Goal: Task Accomplishment & Management: Complete application form

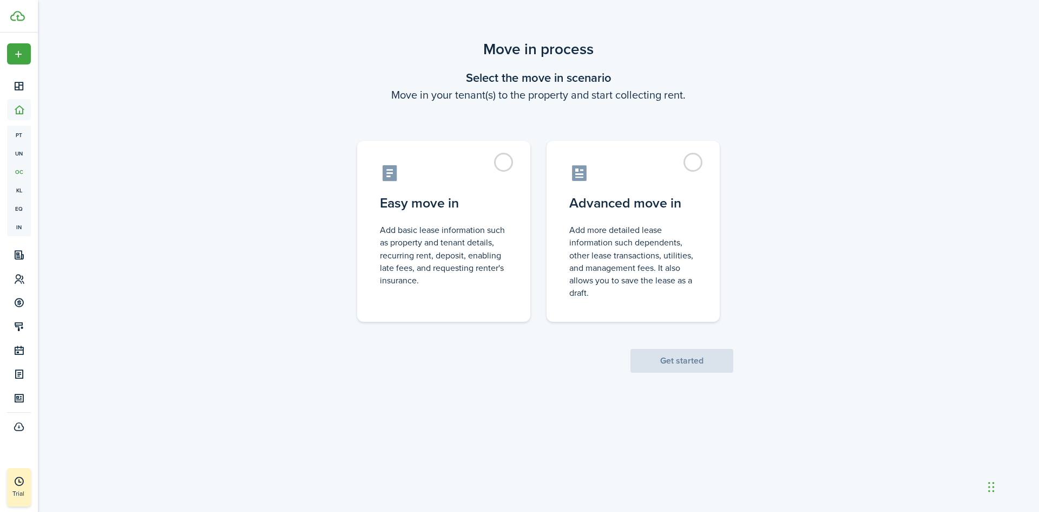
click at [261, 292] on div "Move in process Select the move in scenario Move in your tenant(s) to the prope…" at bounding box center [539, 204] width 1002 height 345
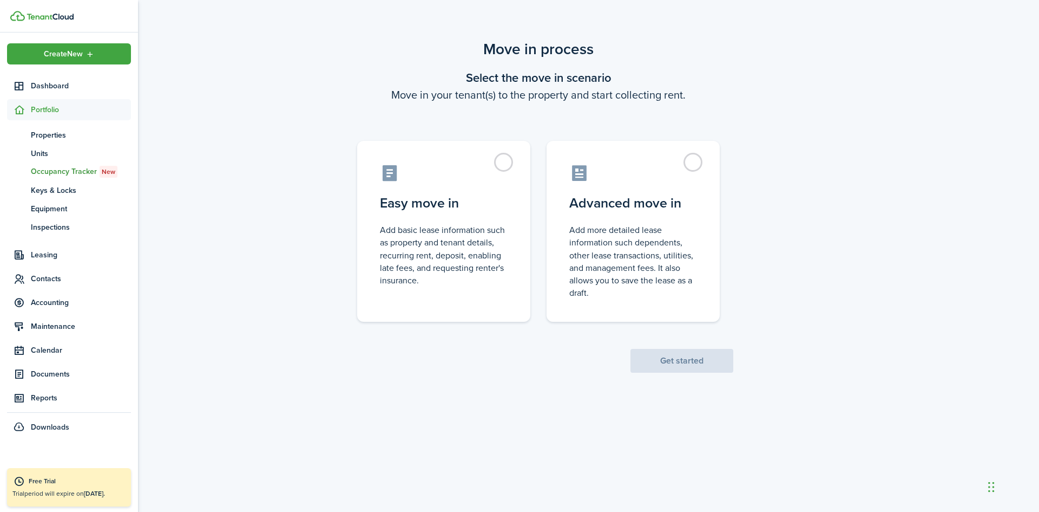
click at [56, 89] on span "Dashboard" at bounding box center [81, 85] width 100 height 11
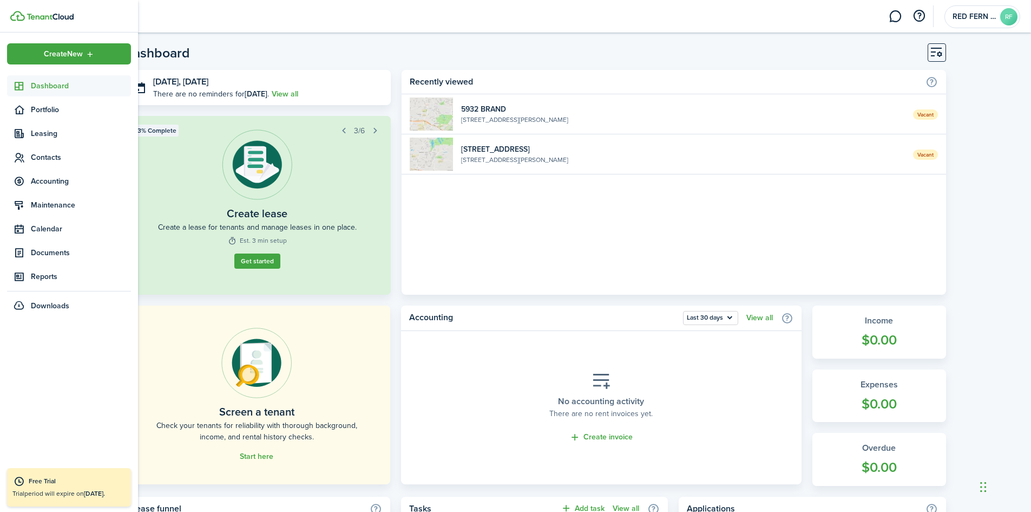
click at [65, 51] on span "Create New" at bounding box center [63, 54] width 39 height 8
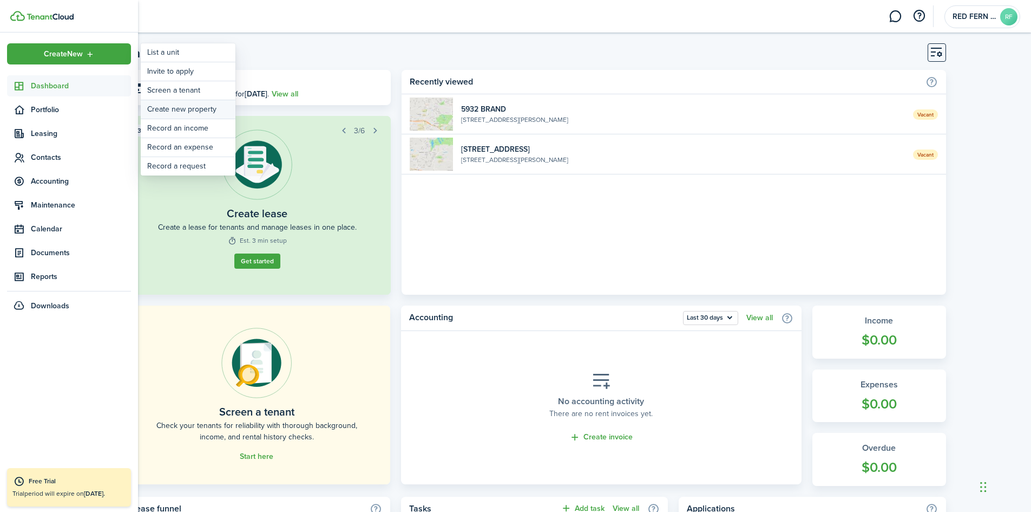
click at [190, 107] on link "Create new property" at bounding box center [188, 109] width 95 height 18
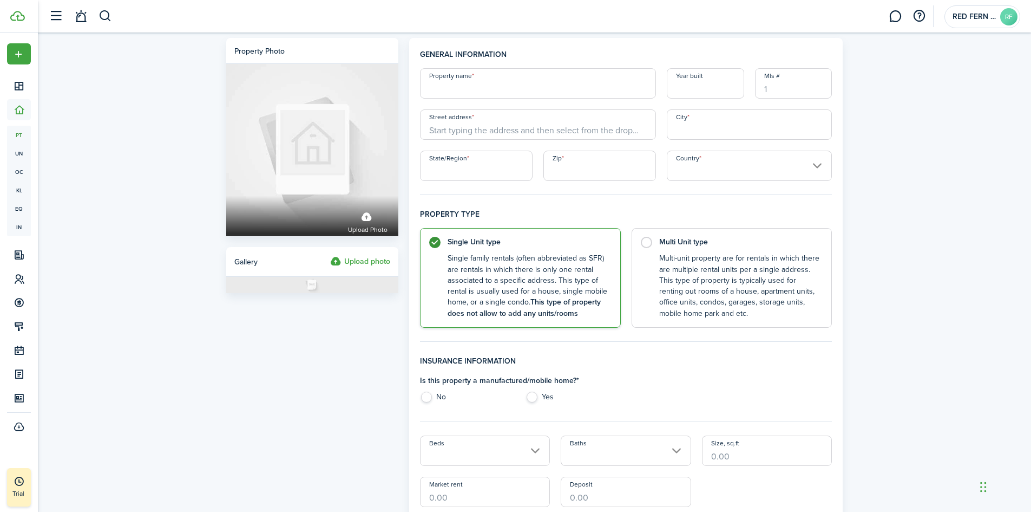
click at [548, 94] on input "Property name" at bounding box center [538, 83] width 236 height 30
type input "9308 [PERSON_NAME]"
click at [684, 88] on input "Year built" at bounding box center [705, 83] width 77 height 30
click at [521, 136] on input "Street address" at bounding box center [538, 124] width 236 height 30
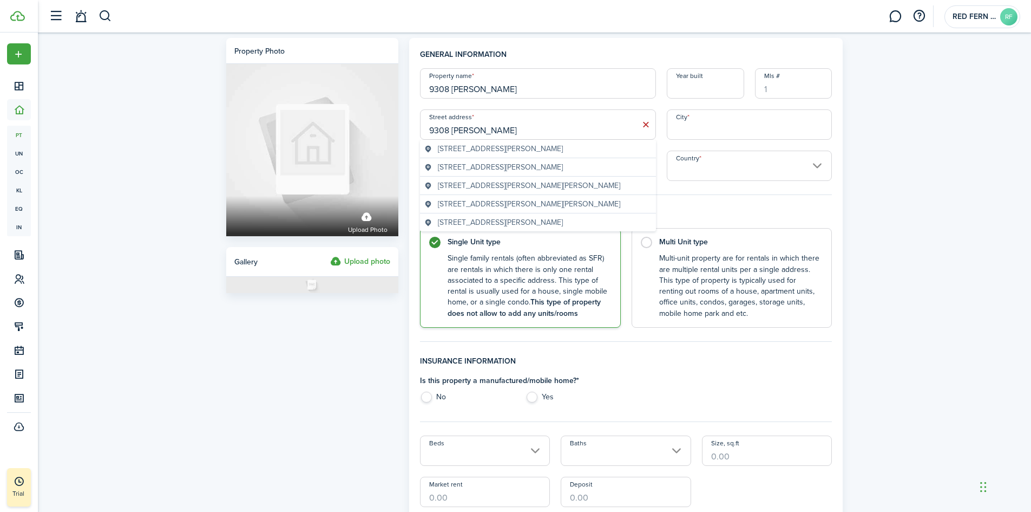
click at [509, 147] on span "[STREET_ADDRESS][PERSON_NAME]" at bounding box center [500, 148] width 125 height 11
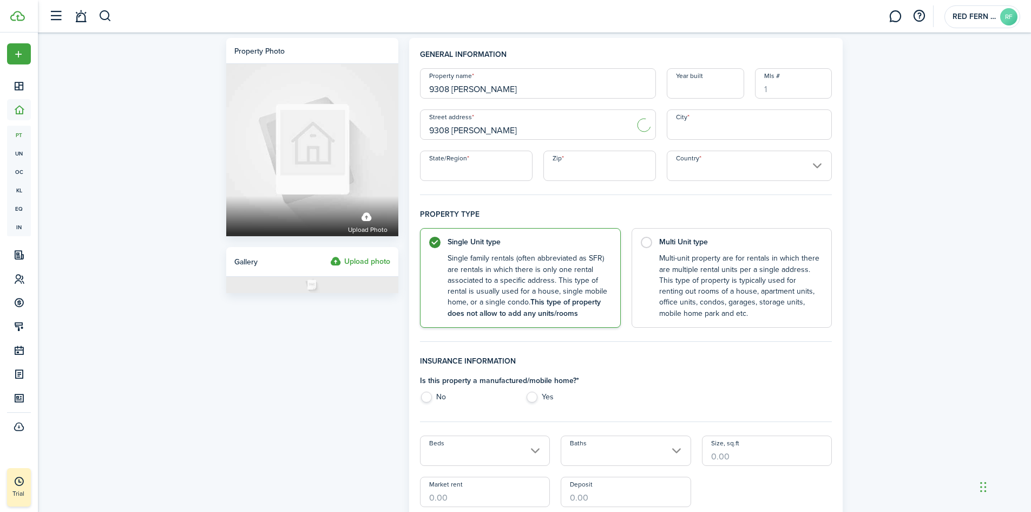
type input "9308 [PERSON_NAME] Dr"
type input "[GEOGRAPHIC_DATA][PERSON_NAME]"
type input "MO"
type input "63134"
type input "[GEOGRAPHIC_DATA]"
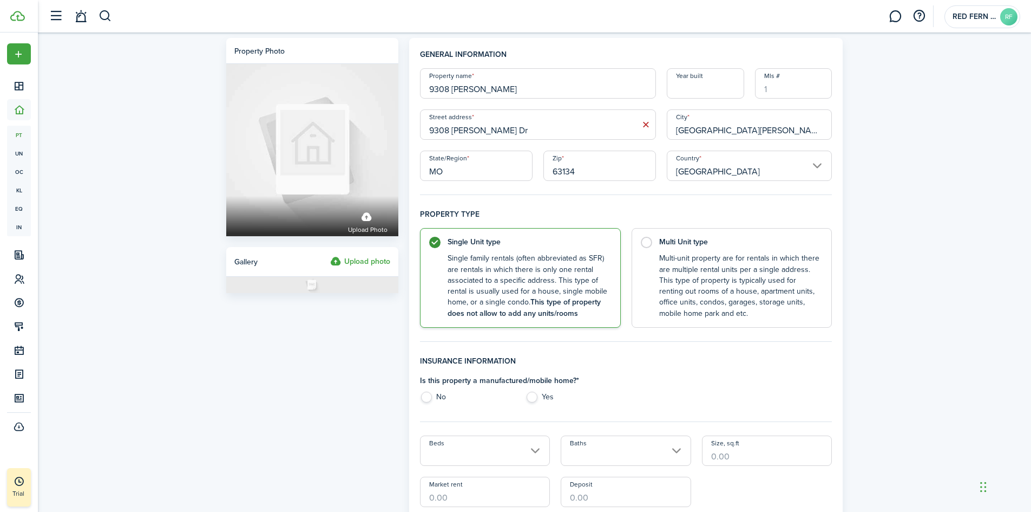
click at [650, 240] on label "Multi Unit type Multi-unit property are for rentals in which there are multiple…" at bounding box center [732, 278] width 201 height 100
radio input "false"
radio input "true"
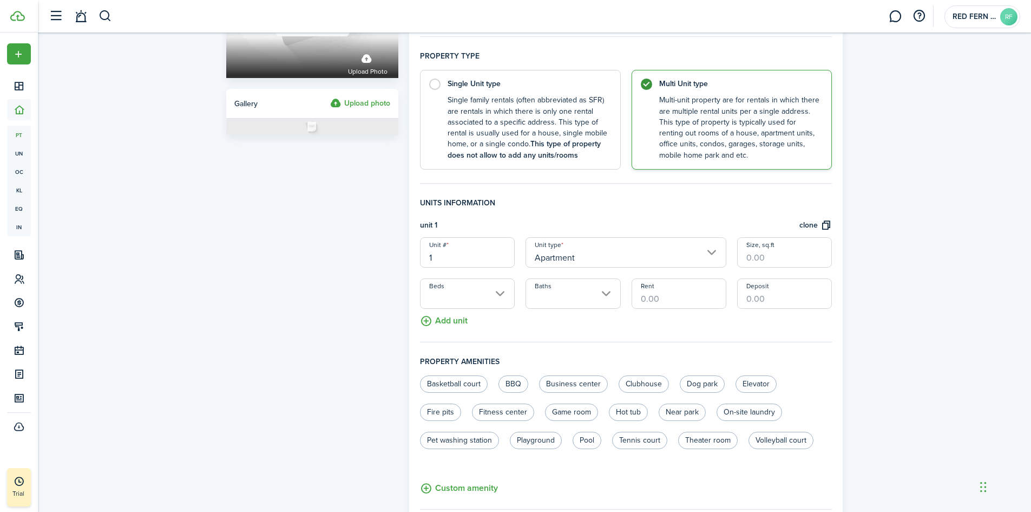
scroll to position [162, 0]
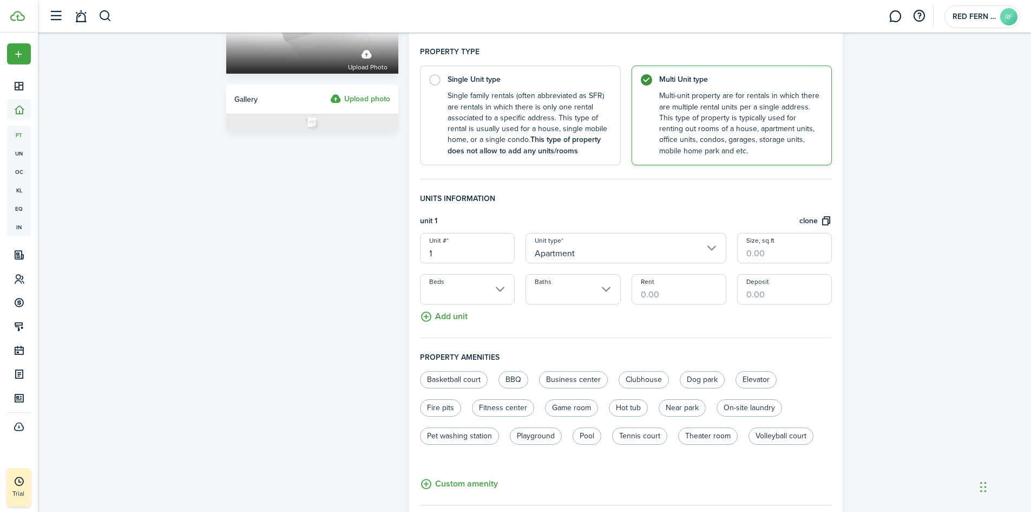
click at [587, 241] on input "Apartment" at bounding box center [626, 248] width 201 height 30
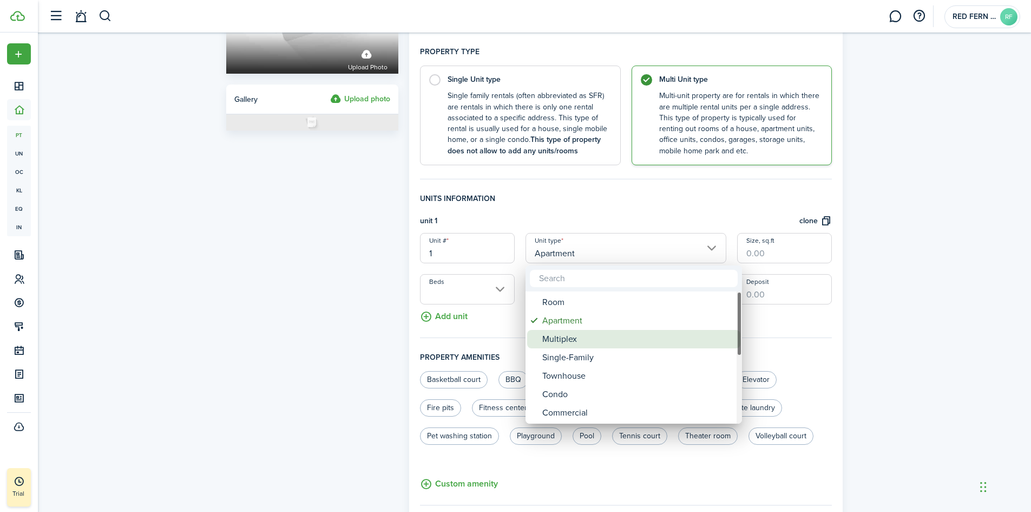
click at [588, 336] on div "Multiplex" at bounding box center [638, 339] width 192 height 18
type input "Multiplex"
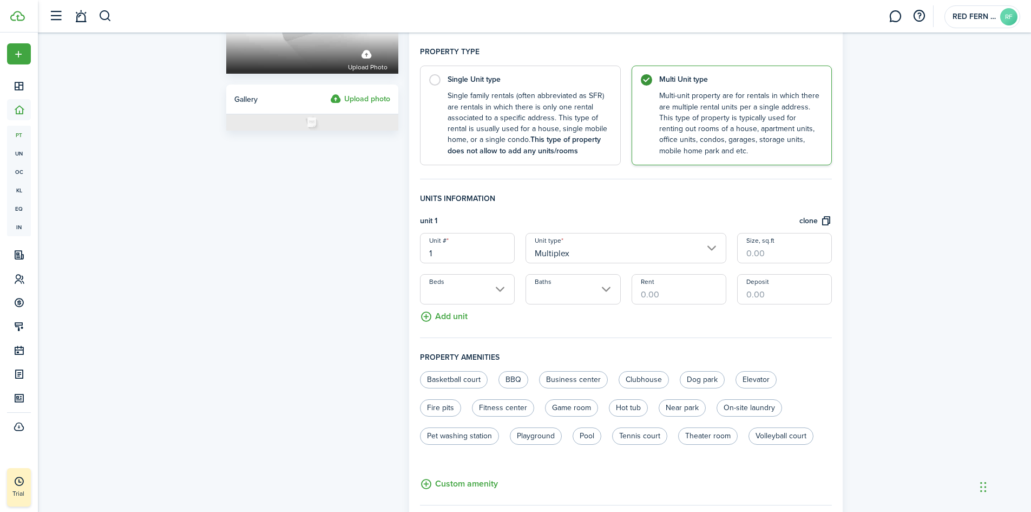
click at [500, 291] on input "Beds" at bounding box center [467, 289] width 95 height 30
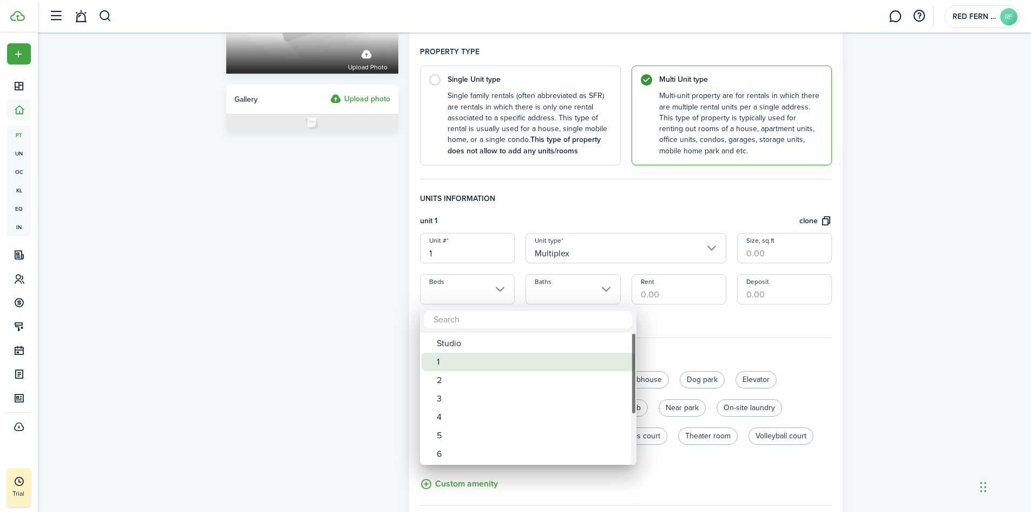
click at [443, 358] on div "1" at bounding box center [533, 361] width 192 height 18
type input "1"
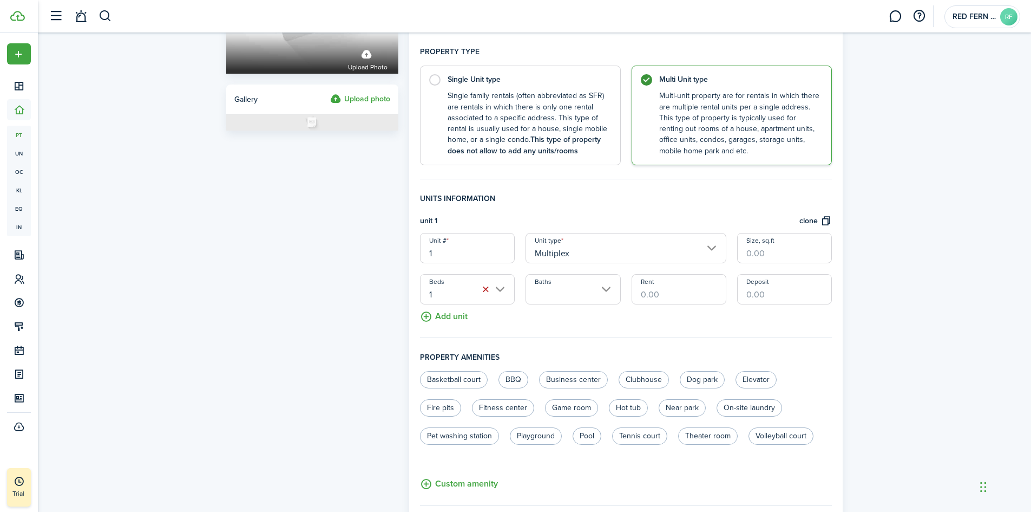
click at [590, 291] on input "Baths" at bounding box center [573, 289] width 95 height 30
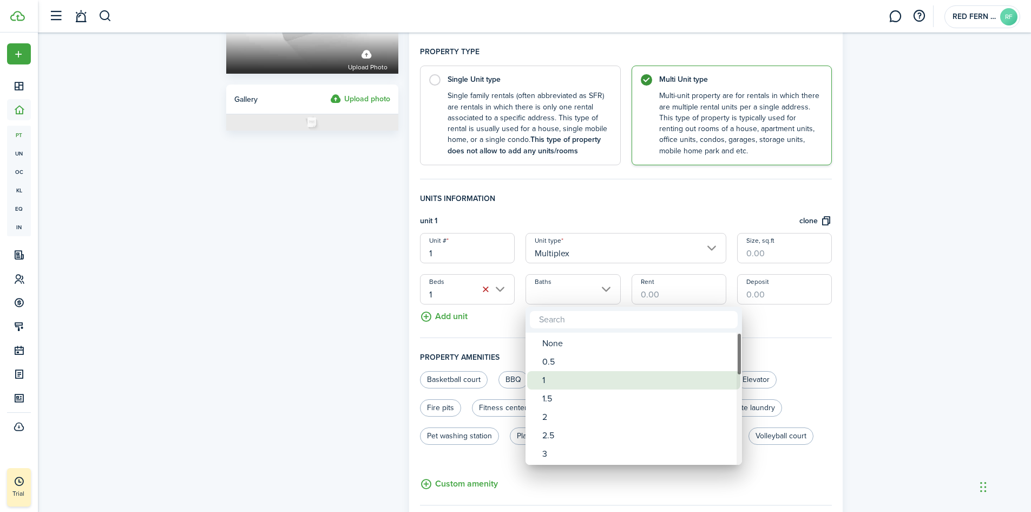
click at [547, 381] on div "1" at bounding box center [638, 380] width 192 height 18
type input "1"
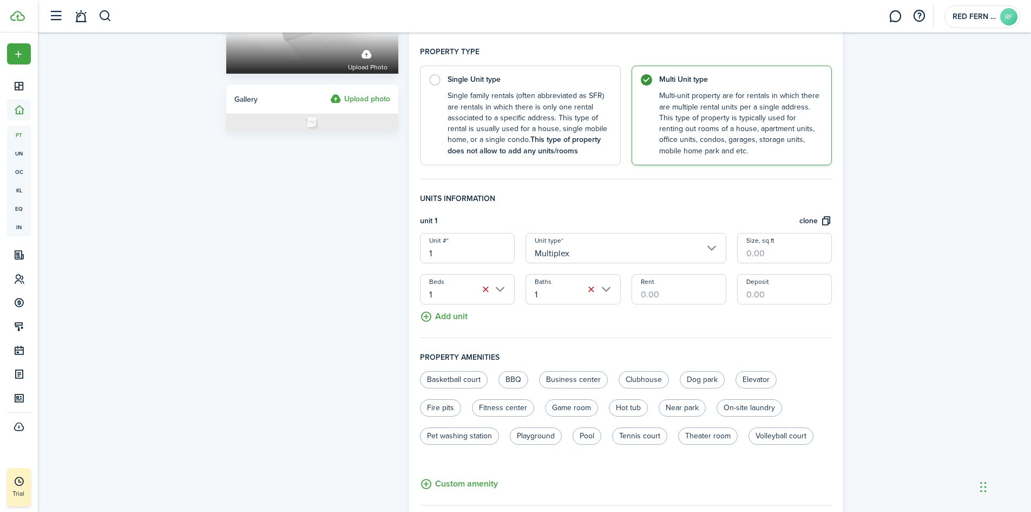
click at [647, 296] on input "Rent" at bounding box center [679, 289] width 95 height 30
type input "$850.00"
click at [760, 299] on input "Deposit" at bounding box center [784, 289] width 95 height 30
type input "$850.00"
click at [777, 319] on fieldset "Units information unit 1 clone Unit # 1 Unit type Multiplex Size, sq.ft Beds 1 …" at bounding box center [626, 265] width 413 height 145
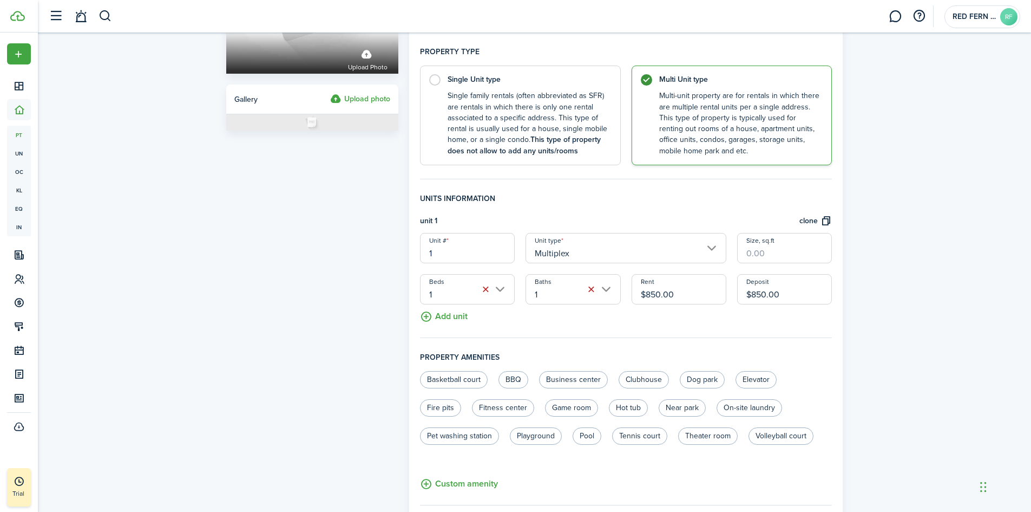
click at [828, 218] on button "clone" at bounding box center [816, 221] width 32 height 12
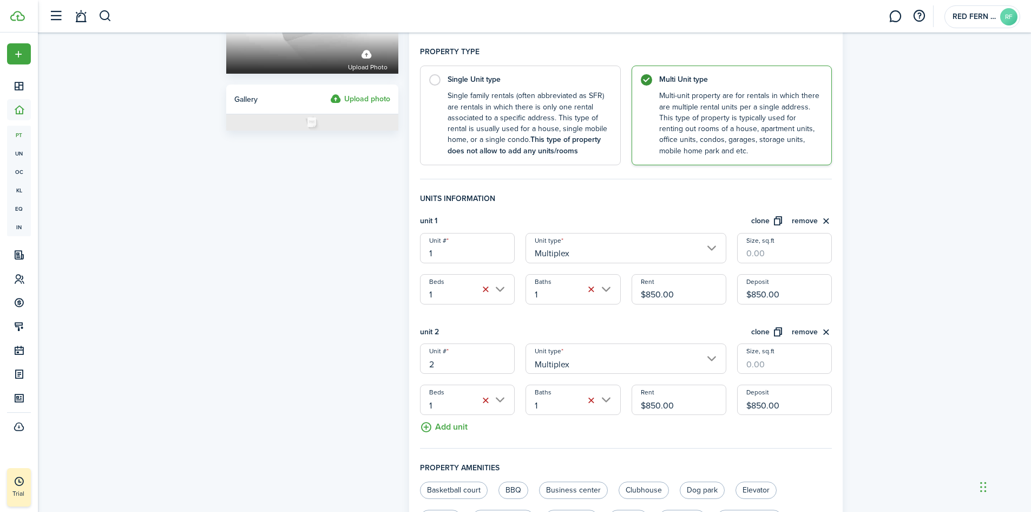
click at [859, 435] on div "Property photo Upload photo Gallery Upload photo General information Property n…" at bounding box center [534, 316] width 993 height 892
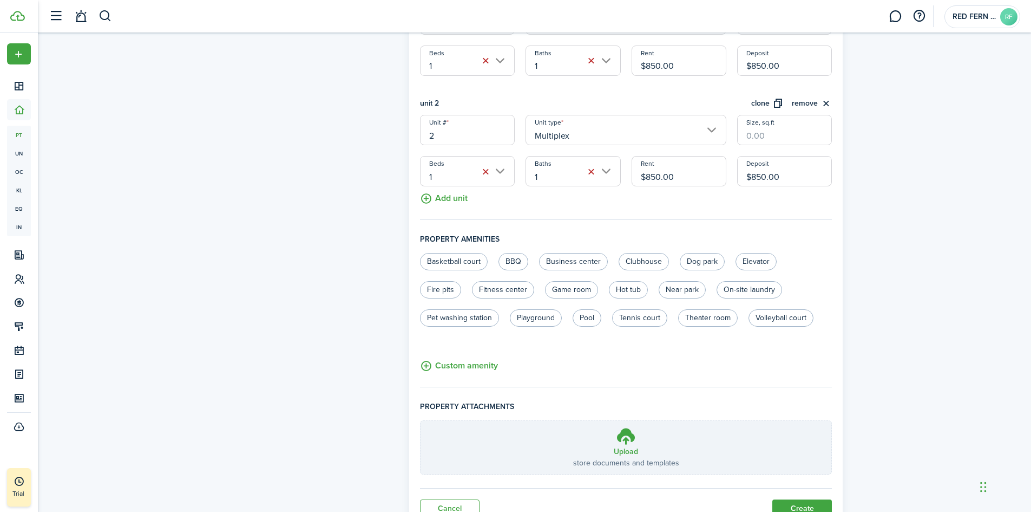
scroll to position [433, 0]
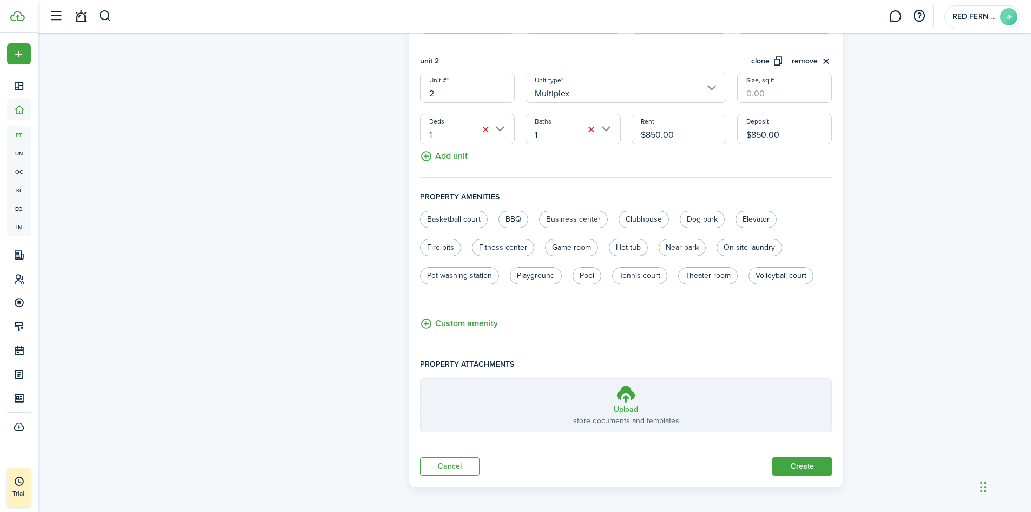
click at [459, 247] on label "Fire pits" at bounding box center [440, 247] width 41 height 17
radio input "true"
click at [691, 244] on label "Near park" at bounding box center [682, 247] width 47 height 17
radio input "true"
click at [741, 245] on label "On-site laundry" at bounding box center [750, 247] width 66 height 17
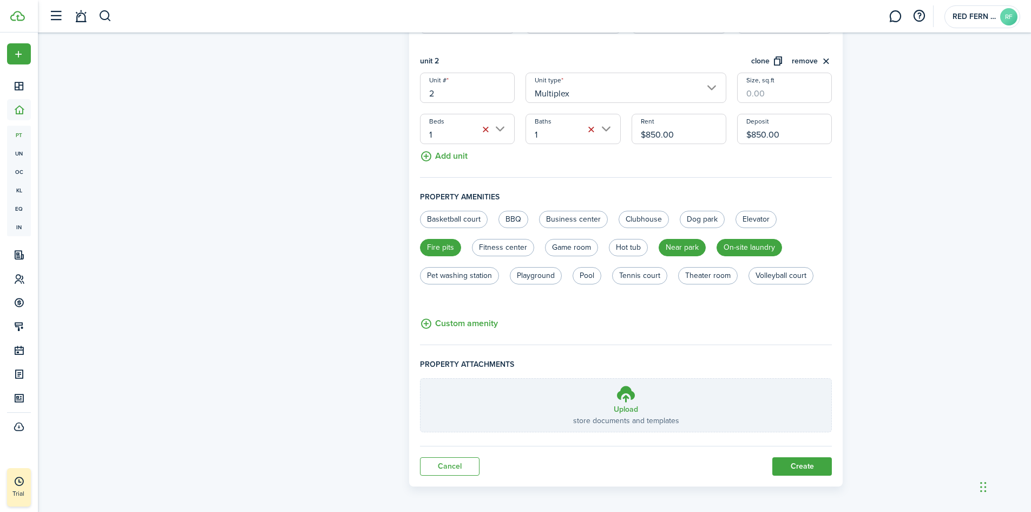
radio input "true"
click at [799, 462] on button "Create" at bounding box center [803, 466] width 60 height 18
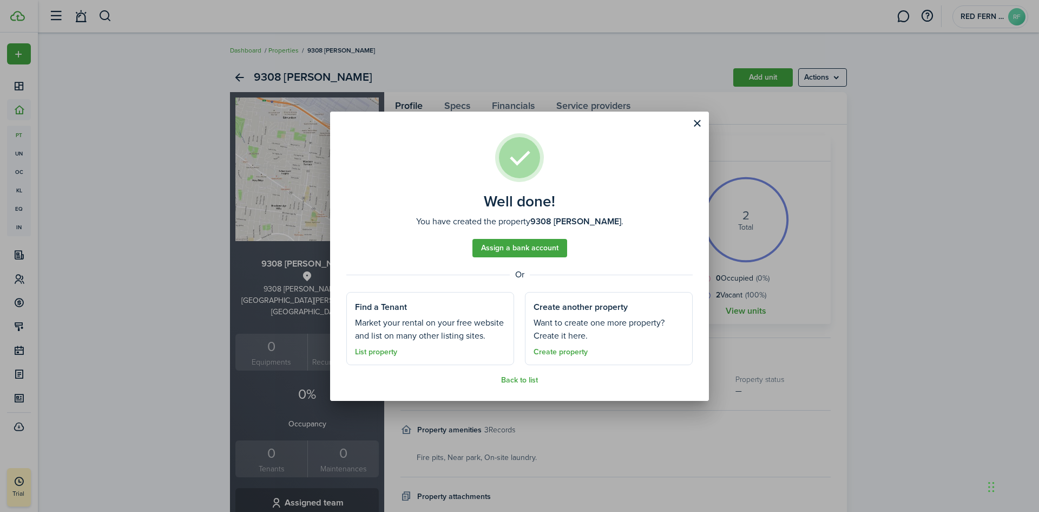
click at [701, 122] on button "Close modal" at bounding box center [697, 123] width 18 height 18
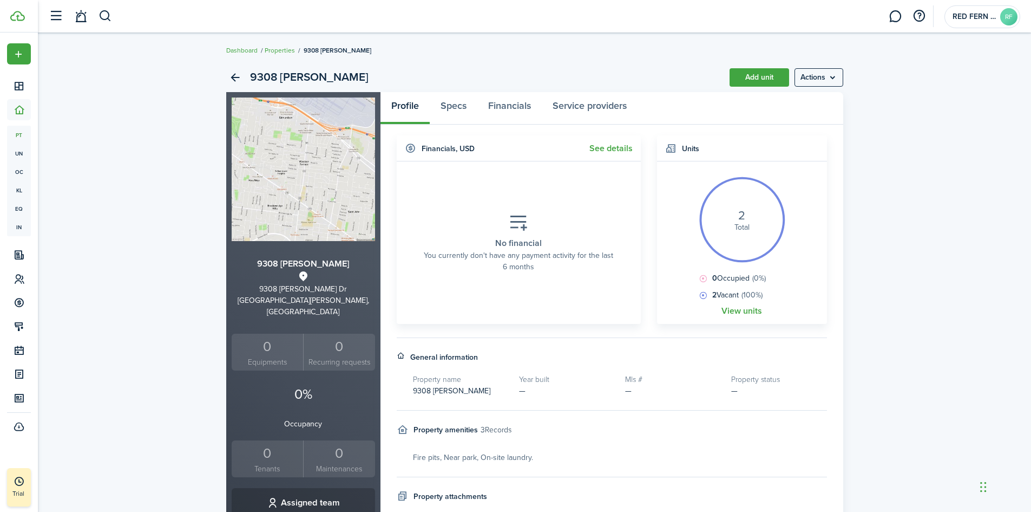
click at [914, 151] on div "9308 [PERSON_NAME] Add unit Actions 9308 [PERSON_NAME] [STREET_ADDRESS][PERSON_…" at bounding box center [534, 388] width 993 height 663
click at [185, 222] on div "9308 [PERSON_NAME] Add unit Actions 9308 [PERSON_NAME] [STREET_ADDRESS][PERSON_…" at bounding box center [534, 388] width 993 height 663
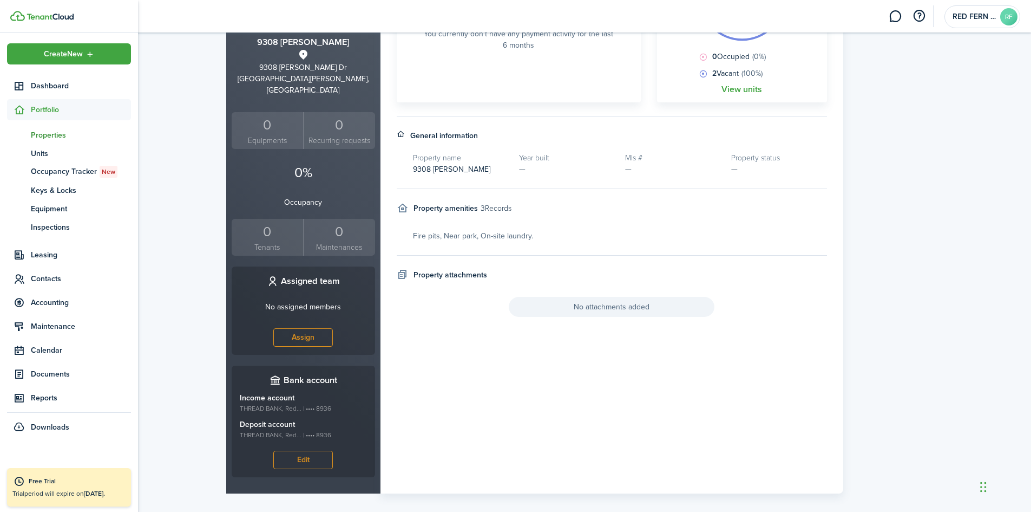
click at [58, 87] on span "Dashboard" at bounding box center [81, 85] width 100 height 11
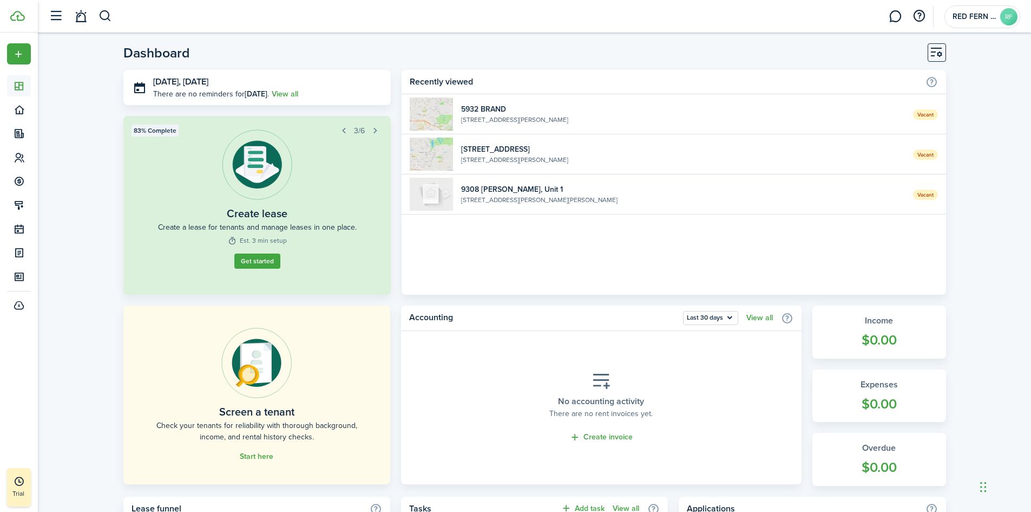
click at [587, 196] on widget-list-item-description "[STREET_ADDRESS][PERSON_NAME][PERSON_NAME]" at bounding box center [682, 200] width 443 height 10
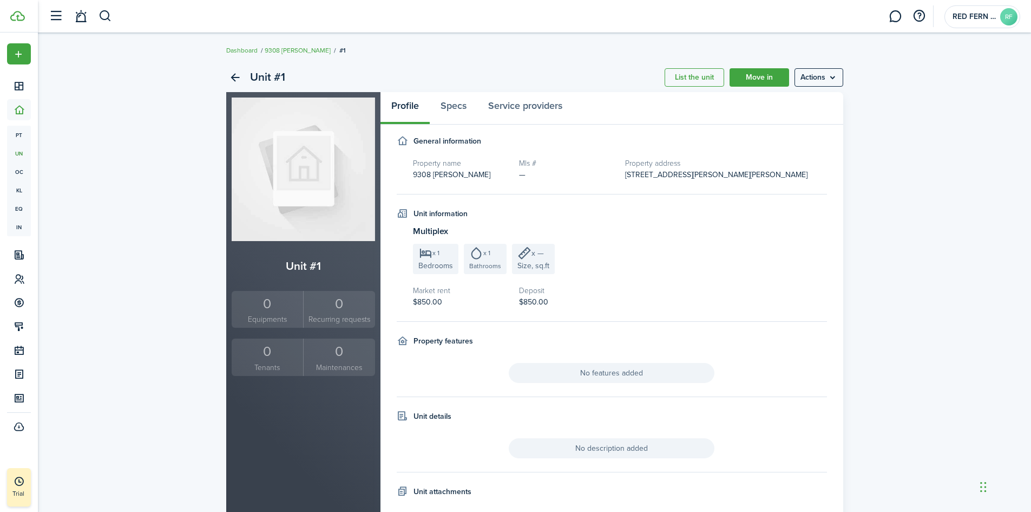
click at [274, 49] on link "9308 [PERSON_NAME]" at bounding box center [298, 50] width 66 height 10
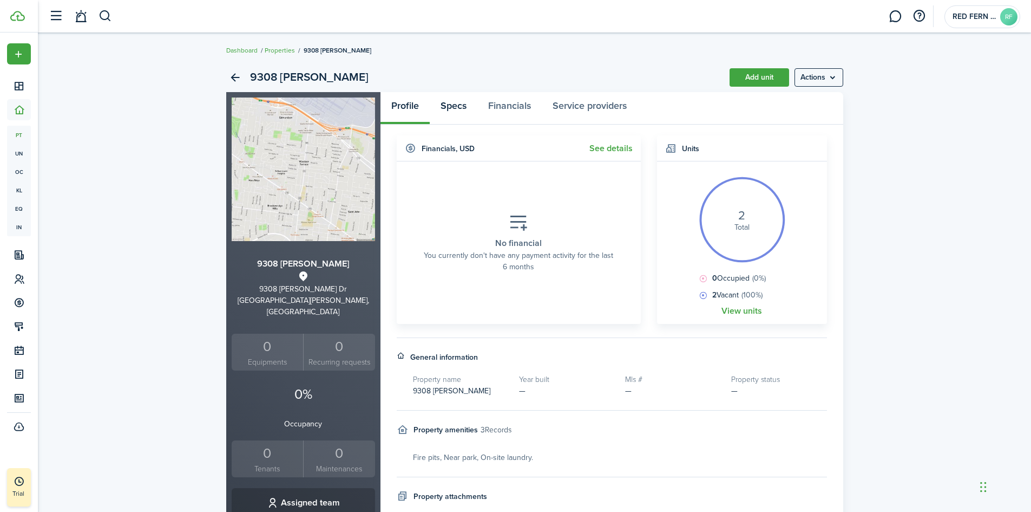
click at [447, 101] on link "Specs" at bounding box center [454, 108] width 48 height 32
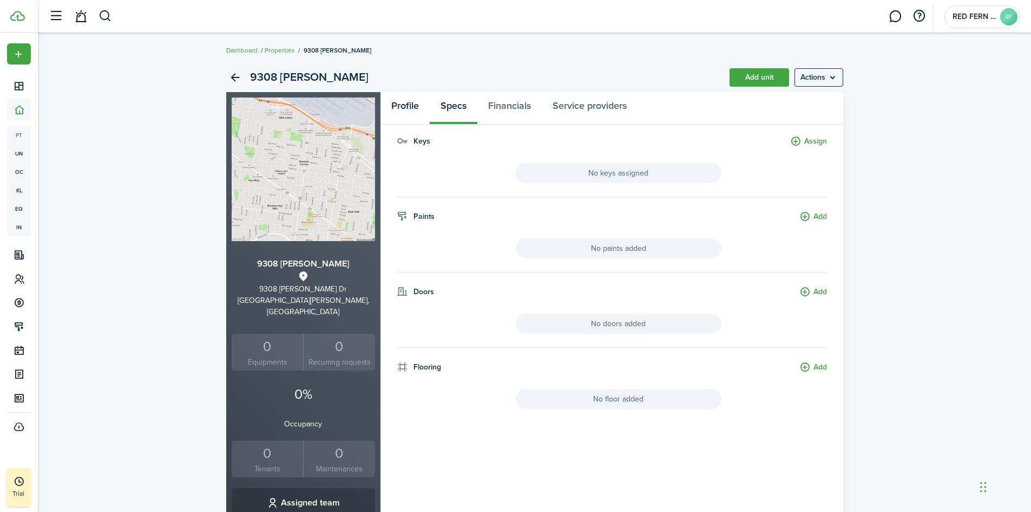
click at [405, 106] on link "Profile" at bounding box center [405, 108] width 49 height 32
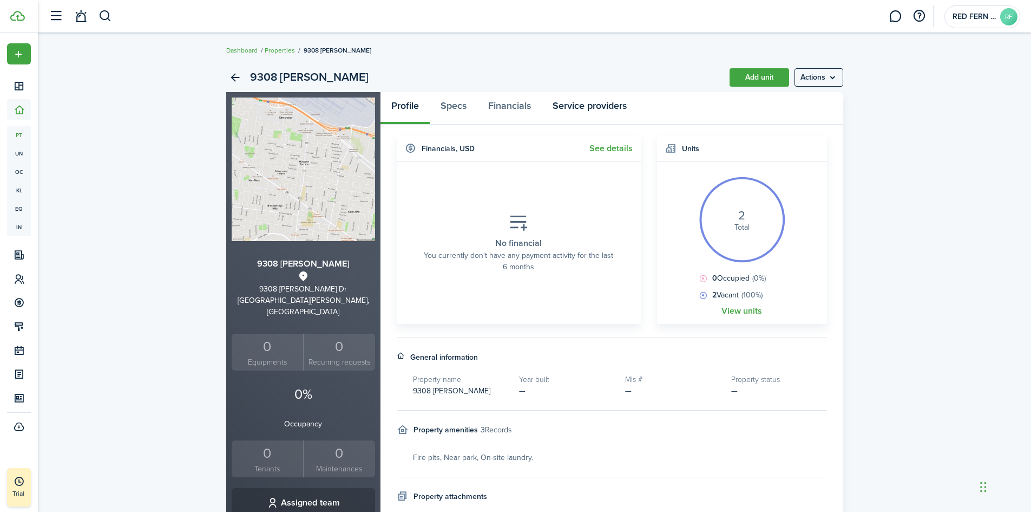
click at [608, 104] on link "Service providers" at bounding box center [590, 108] width 96 height 32
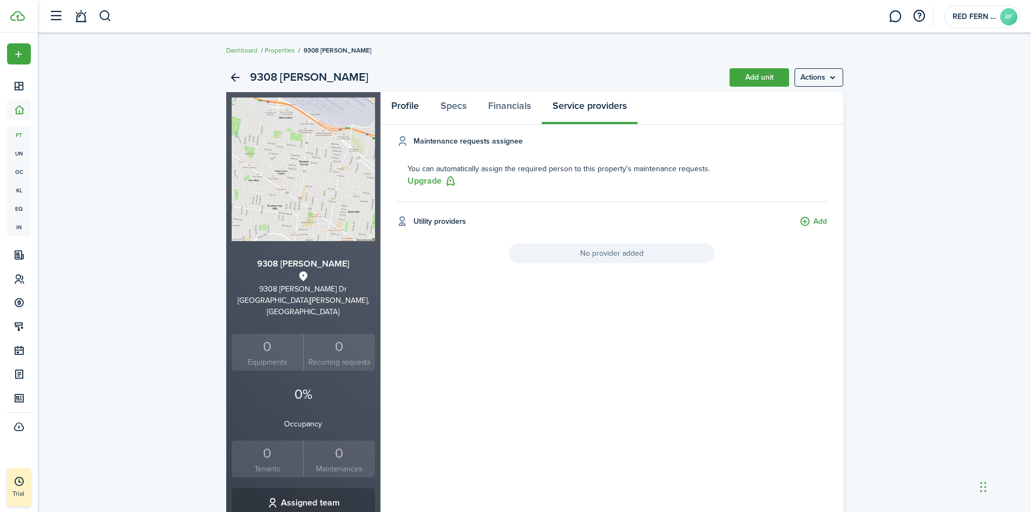
click at [408, 109] on link "Profile" at bounding box center [405, 108] width 49 height 32
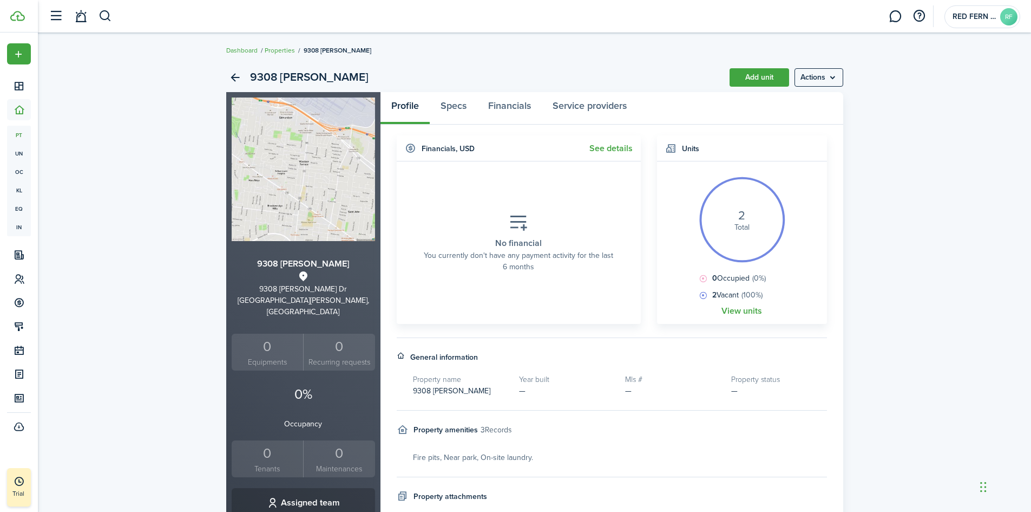
click at [947, 285] on div "9308 [PERSON_NAME] Add unit Actions 9308 [PERSON_NAME] [STREET_ADDRESS][PERSON_…" at bounding box center [534, 388] width 993 height 663
click at [730, 312] on link "View units" at bounding box center [742, 311] width 41 height 10
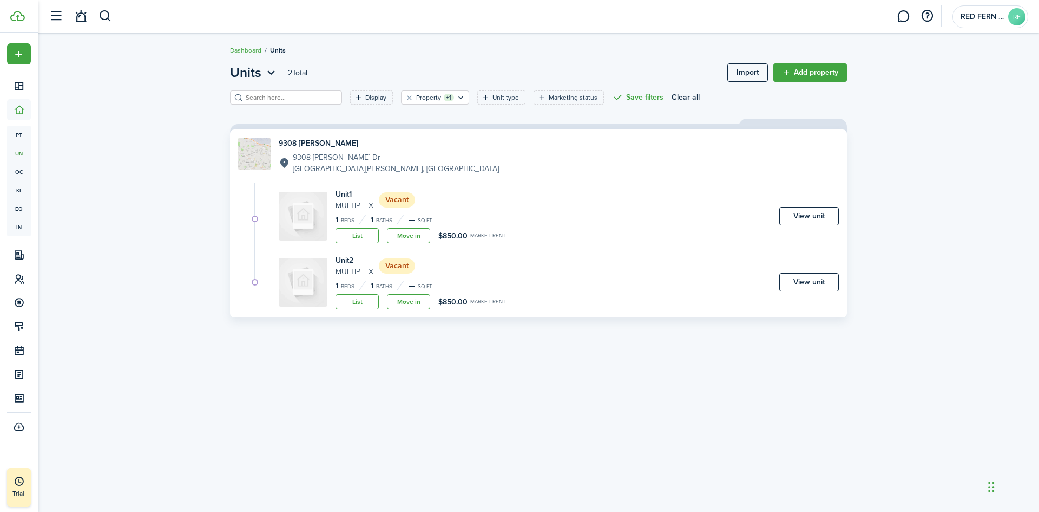
click at [419, 237] on link "Move in" at bounding box center [408, 235] width 43 height 15
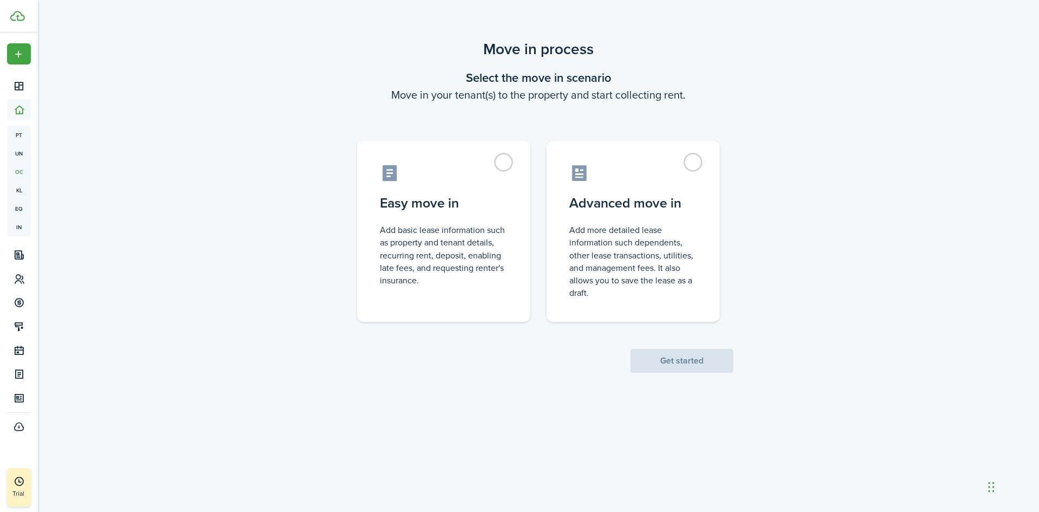
click at [208, 114] on div "Move in process Select the move in scenario Move in your tenant(s) to the prope…" at bounding box center [539, 204] width 1002 height 345
click at [765, 181] on div "Move in process Select the move in scenario Move in your tenant(s) to the prope…" at bounding box center [539, 204] width 1002 height 345
click at [800, 417] on div "Move in process Select the move in scenario Move in your tenant(s) to the prope…" at bounding box center [539, 259] width 1002 height 455
click at [859, 395] on div "Move in process Select the move in scenario Move in your tenant(s) to the prope…" at bounding box center [539, 259] width 1002 height 455
click at [804, 430] on div "Move in process Select the move in scenario Move in your tenant(s) to the prope…" at bounding box center [539, 259] width 1002 height 455
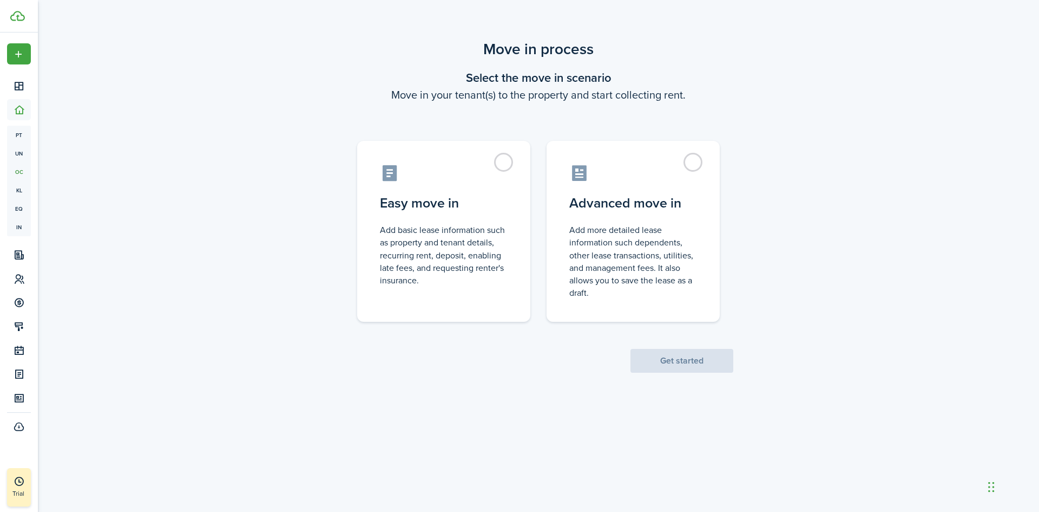
click at [338, 459] on div "Move in process Select the move in scenario Move in your tenant(s) to the prope…" at bounding box center [539, 259] width 1002 height 455
click at [784, 417] on div "Move in process Select the move in scenario Move in your tenant(s) to the prope…" at bounding box center [539, 259] width 1002 height 455
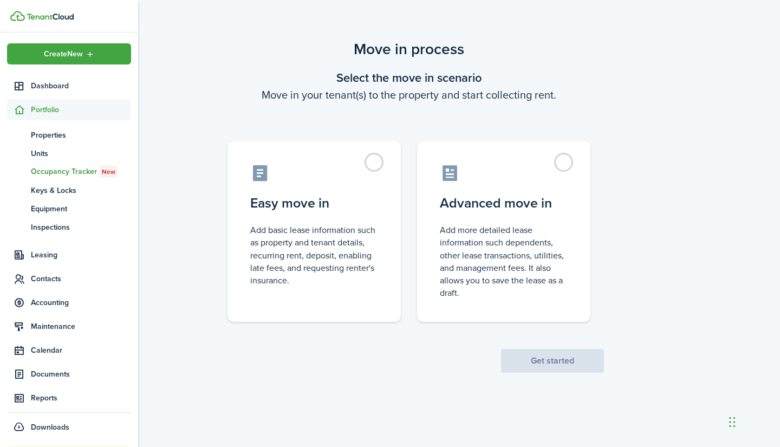
click at [51, 296] on span "Accounting" at bounding box center [69, 302] width 124 height 21
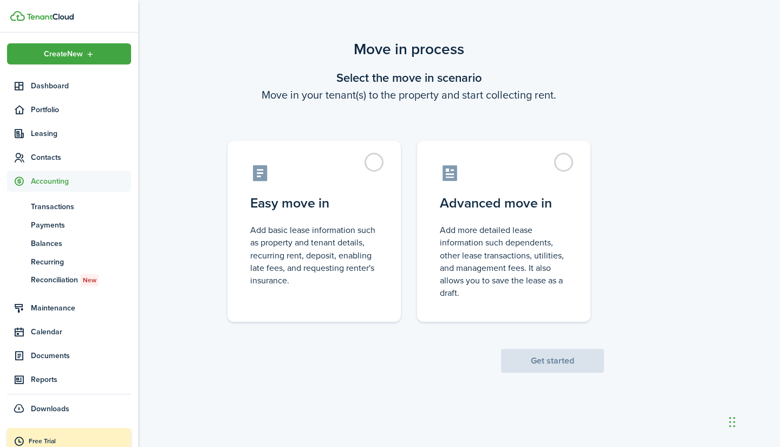
click at [51, 88] on span "Dashboard" at bounding box center [81, 85] width 100 height 11
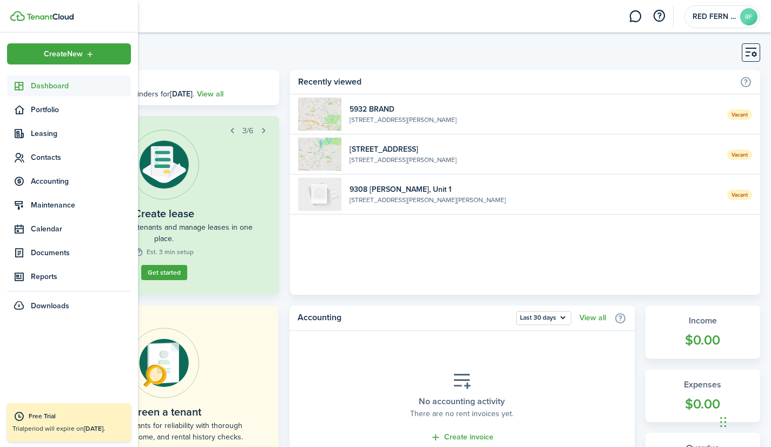
click at [61, 106] on span "Portfolio" at bounding box center [81, 109] width 100 height 11
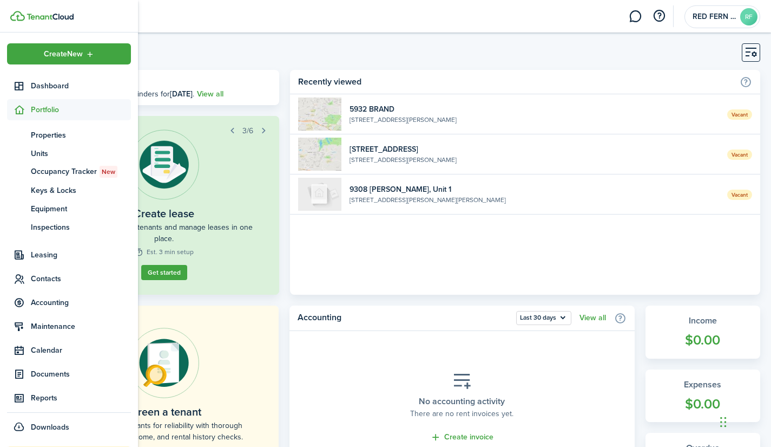
click at [61, 106] on span "Portfolio" at bounding box center [81, 109] width 100 height 11
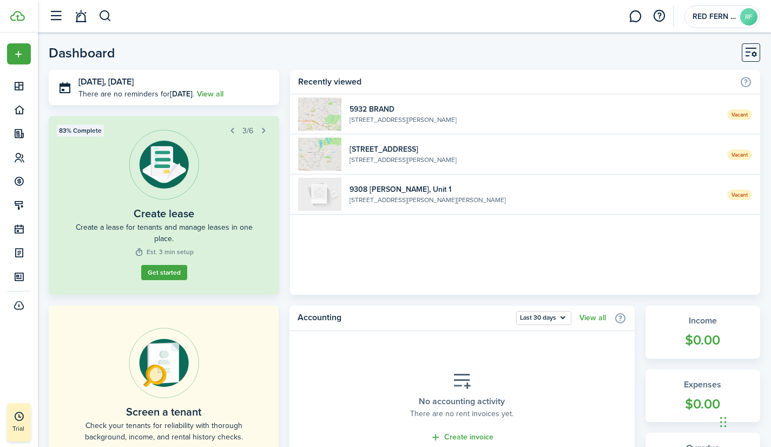
click at [747, 18] on avatar-text "RF" at bounding box center [749, 16] width 17 height 17
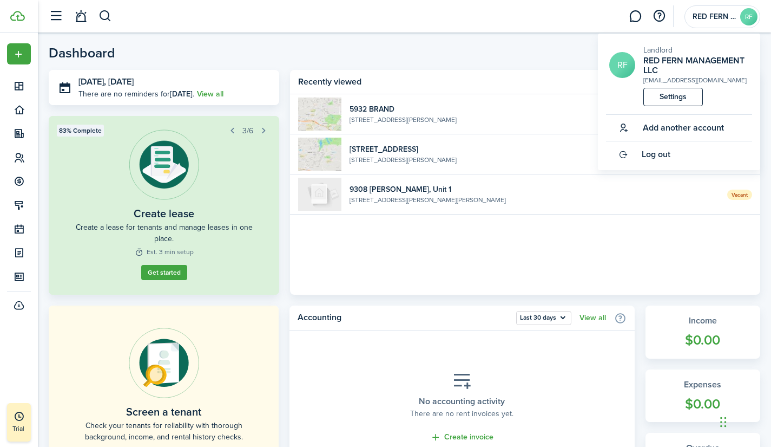
click at [676, 96] on link "Settings" at bounding box center [674, 97] width 60 height 18
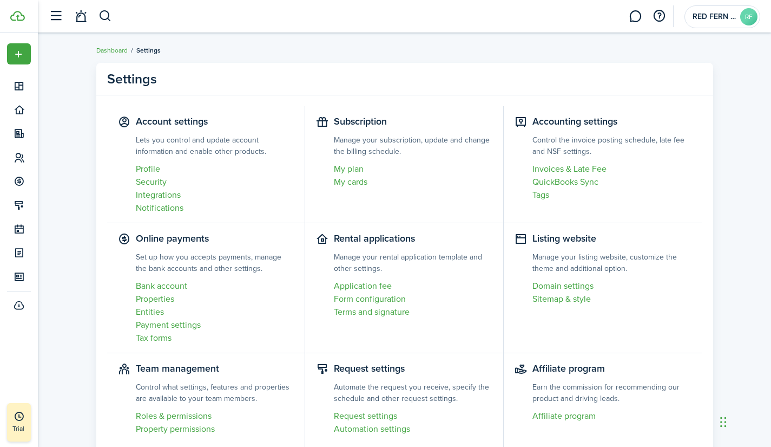
click at [174, 283] on link "Bank account" at bounding box center [215, 285] width 159 height 13
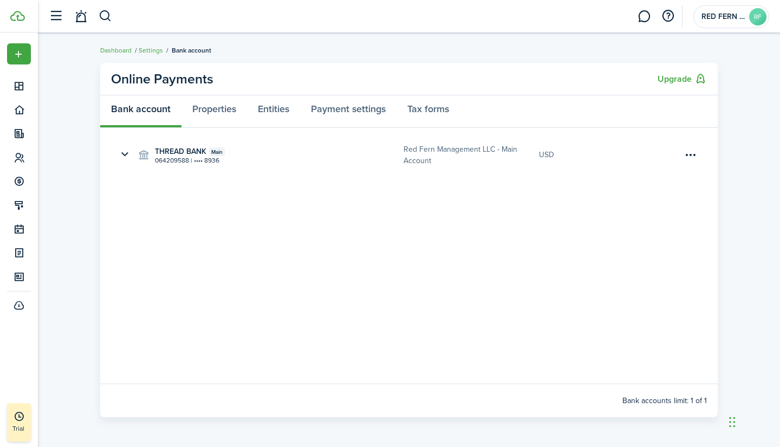
click at [683, 80] on button "Upgrade" at bounding box center [681, 79] width 49 height 14
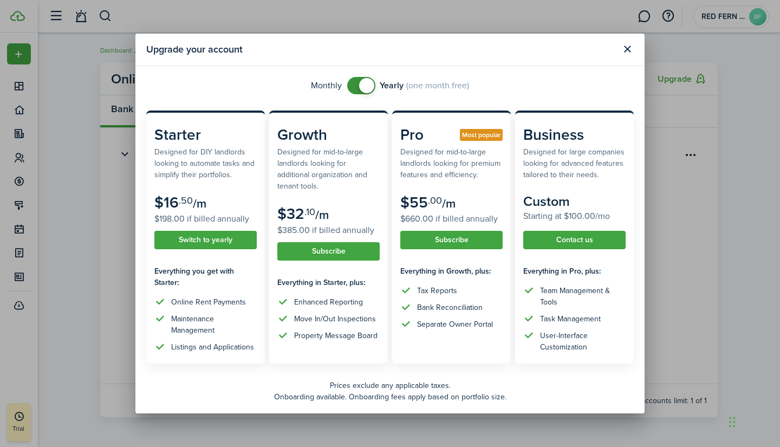
click at [356, 87] on span at bounding box center [361, 85] width 11 height 17
checkbox input "false"
click at [356, 85] on span at bounding box center [361, 85] width 11 height 17
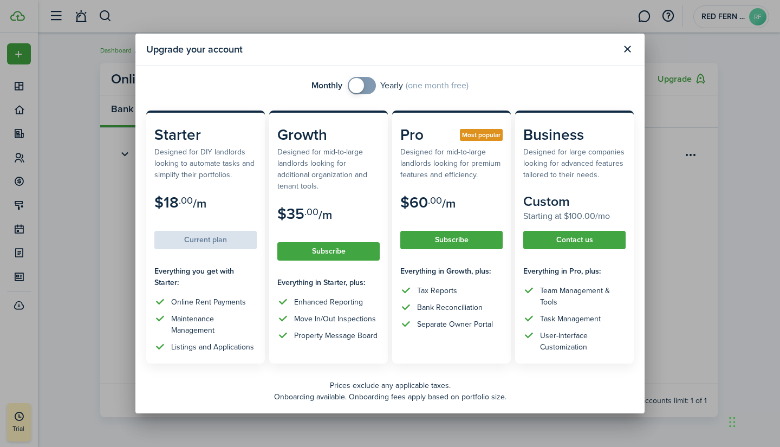
click at [630, 48] on button "Close modal" at bounding box center [627, 49] width 18 height 18
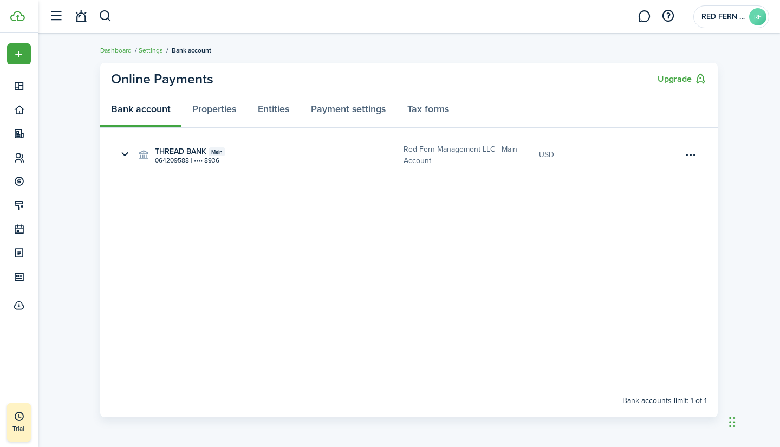
click at [127, 153] on button "button" at bounding box center [124, 155] width 18 height 18
click at [123, 153] on button "button" at bounding box center [124, 155] width 18 height 18
click at [352, 112] on link "Payment settings" at bounding box center [348, 111] width 96 height 32
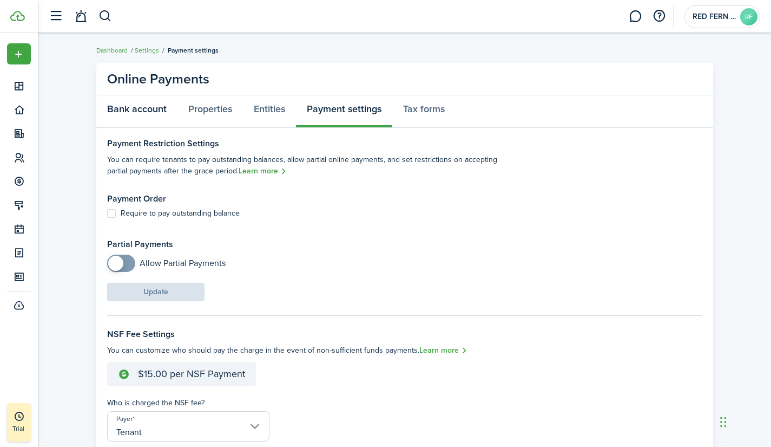
click at [138, 108] on link "Bank account" at bounding box center [136, 111] width 81 height 32
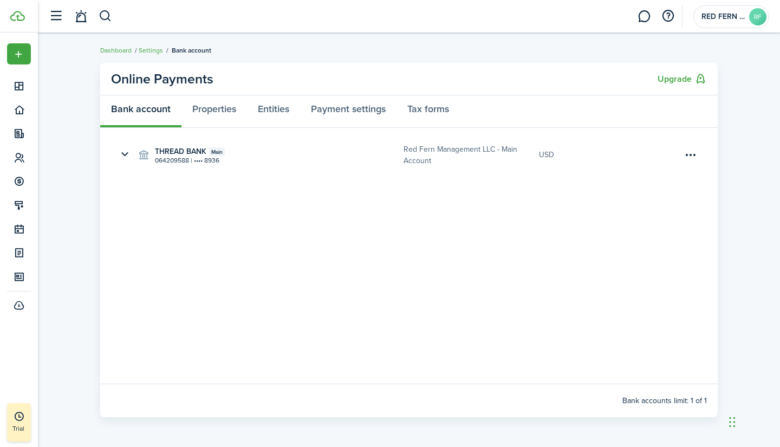
click at [687, 151] on menu-btn-icon "Open menu" at bounding box center [690, 155] width 18 height 18
click at [740, 151] on stripe-connect-account-bank "Online Payments Upgrade Bank account Properties Entities Payment settings Tax f…" at bounding box center [409, 239] width 742 height 365
click at [82, 125] on stripe-connect-account-bank "Online Payments Upgrade Bank account Properties Entities Payment settings Tax f…" at bounding box center [409, 239] width 742 height 365
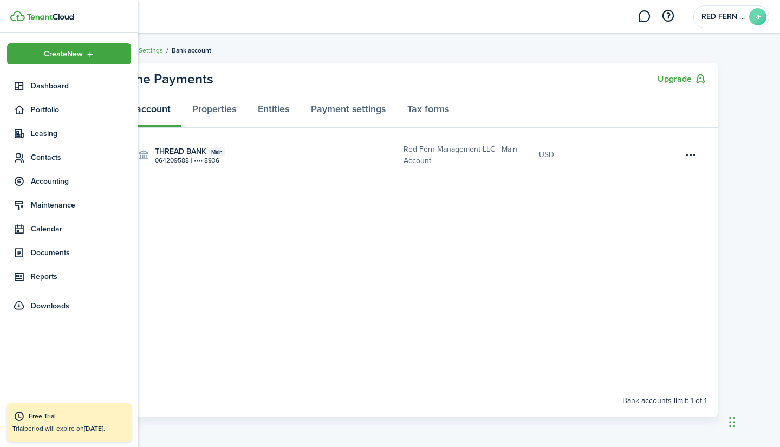
click at [49, 83] on span "Dashboard" at bounding box center [81, 85] width 100 height 11
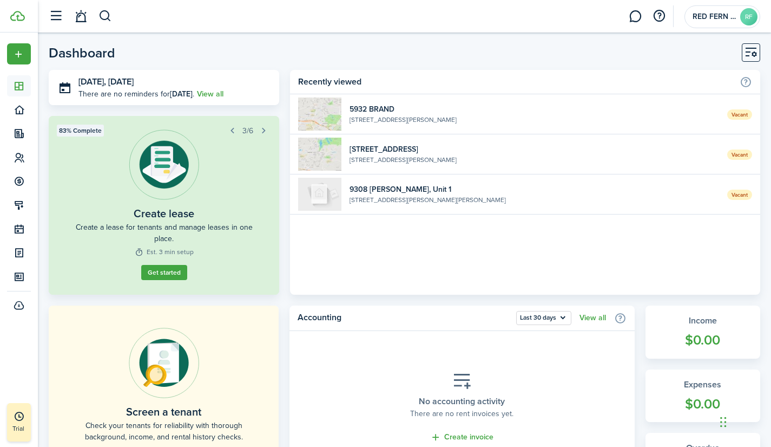
click at [383, 107] on widget-list-item-title "5932 BRAND" at bounding box center [535, 108] width 370 height 11
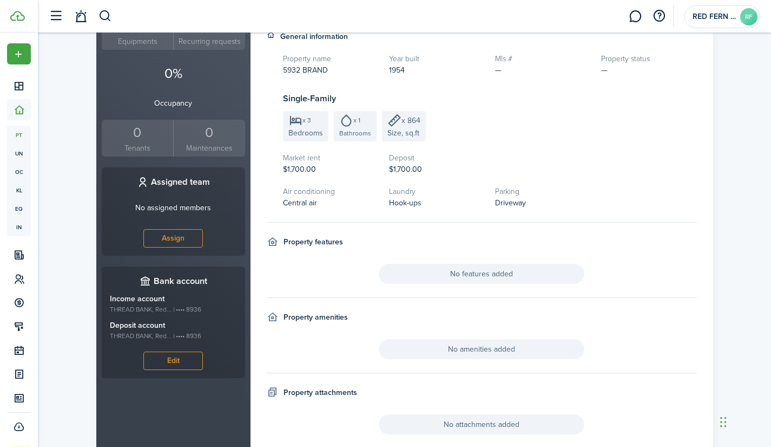
scroll to position [364, 0]
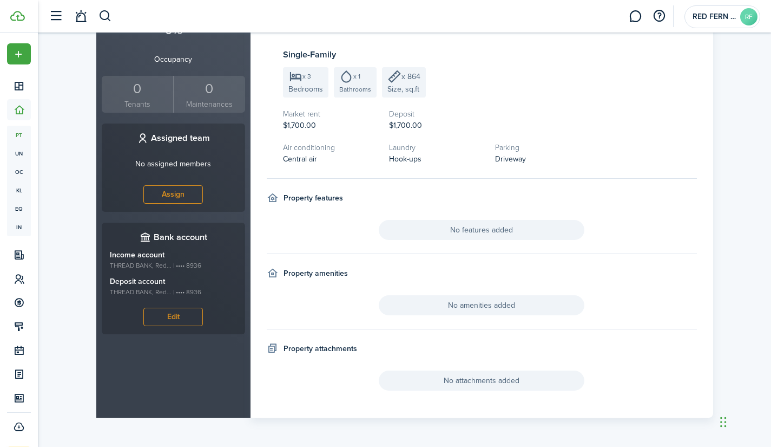
click at [175, 308] on button "Edit" at bounding box center [173, 317] width 60 height 18
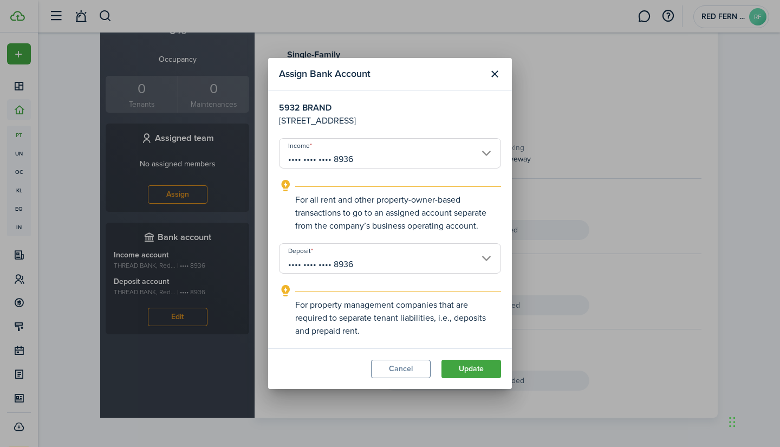
click at [489, 157] on input "•••• •••• •••• 8936" at bounding box center [390, 153] width 222 height 30
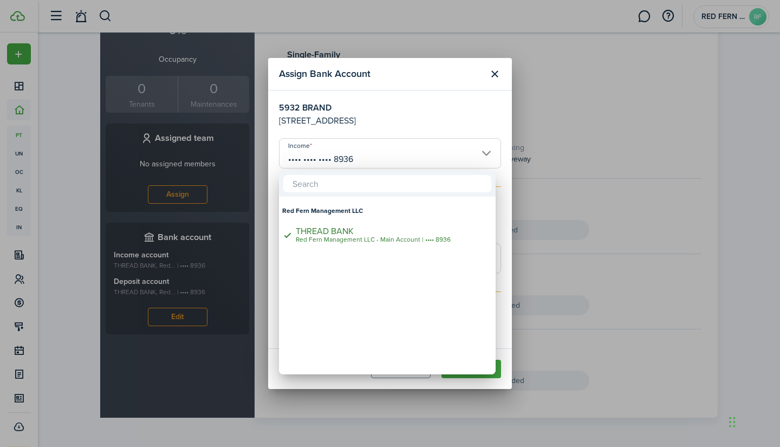
click at [407, 103] on div at bounding box center [389, 223] width 953 height 620
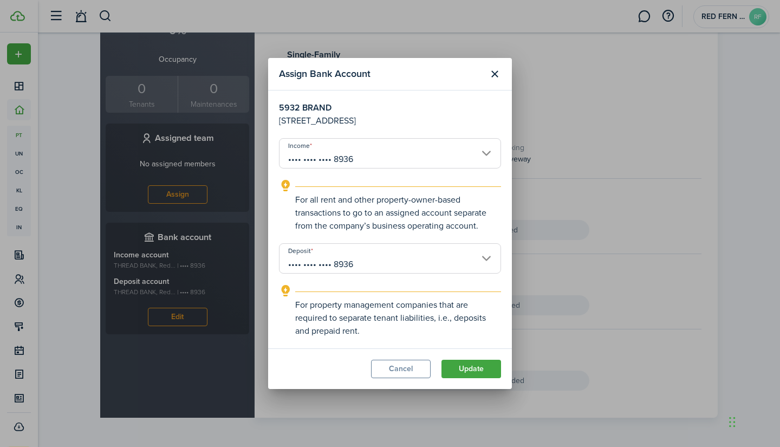
click at [407, 373] on button "Cancel" at bounding box center [401, 368] width 60 height 18
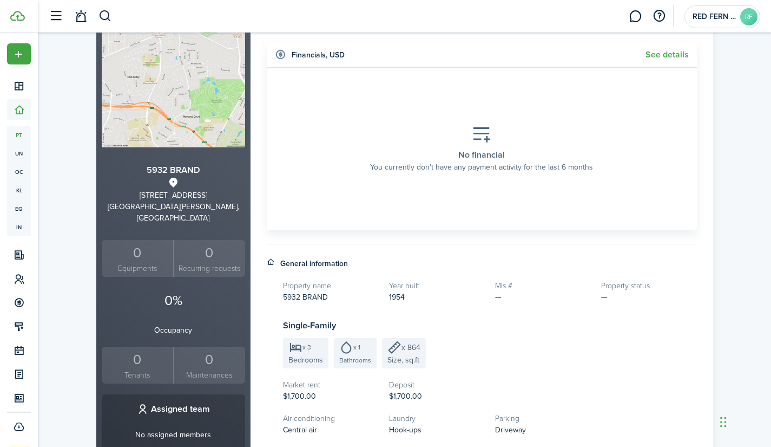
scroll to position [0, 0]
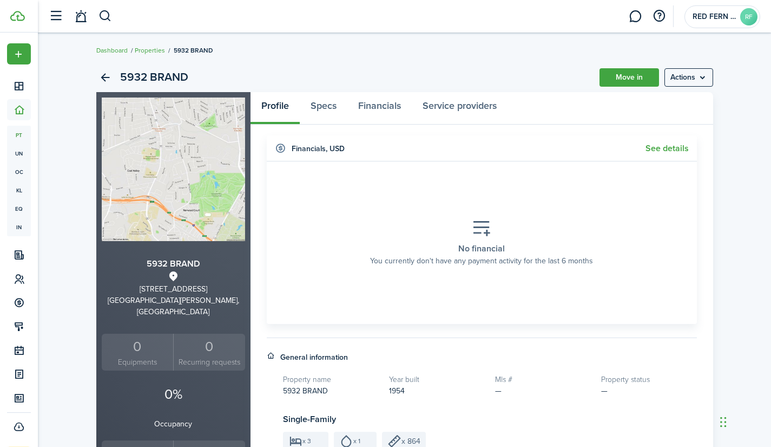
click at [704, 78] on menu-btn "Actions" at bounding box center [689, 77] width 49 height 18
click at [402, 55] on breadcrumb "Dashboard Properties 5932 BRAND" at bounding box center [404, 44] width 617 height 25
click at [51, 18] on button "button" at bounding box center [55, 16] width 21 height 21
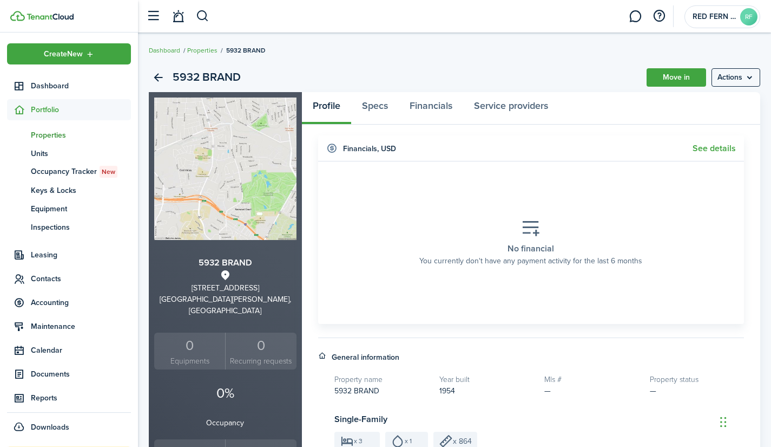
click at [66, 86] on span "Dashboard" at bounding box center [81, 85] width 100 height 11
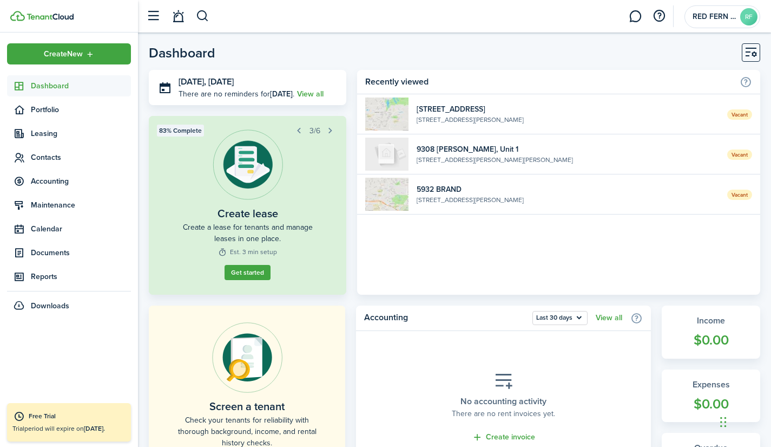
click at [397, 144] on img at bounding box center [386, 154] width 43 height 33
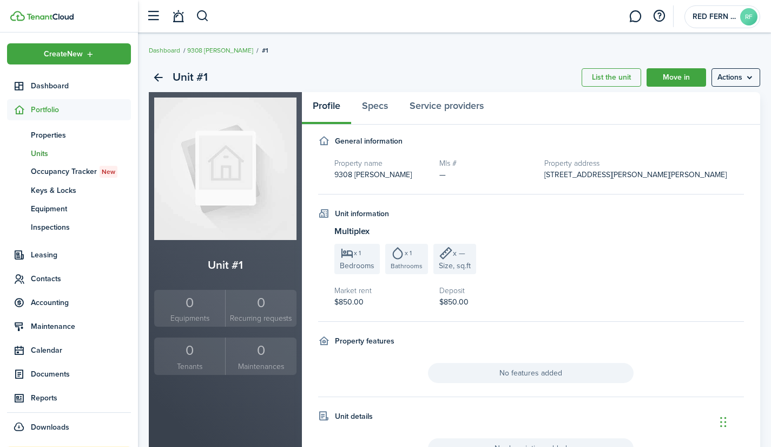
click at [752, 79] on menu-btn "Actions" at bounding box center [736, 77] width 49 height 18
click at [698, 113] on link "Clone unit" at bounding box center [713, 120] width 95 height 18
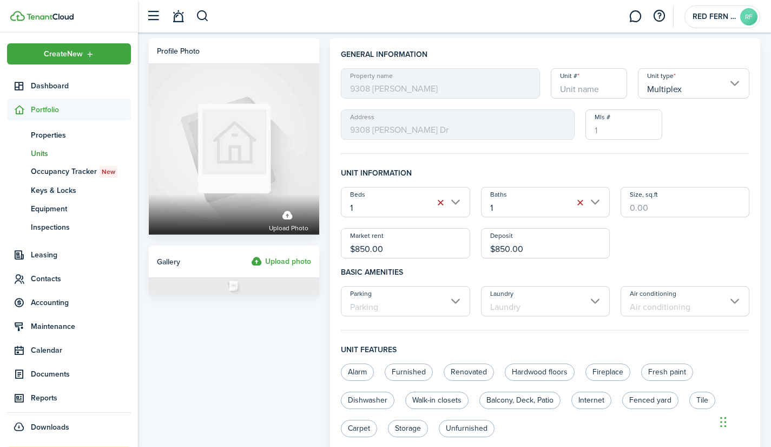
click at [577, 84] on input "Unit #" at bounding box center [589, 83] width 76 height 30
type input "2"
click at [553, 60] on h4 "General information" at bounding box center [545, 58] width 409 height 19
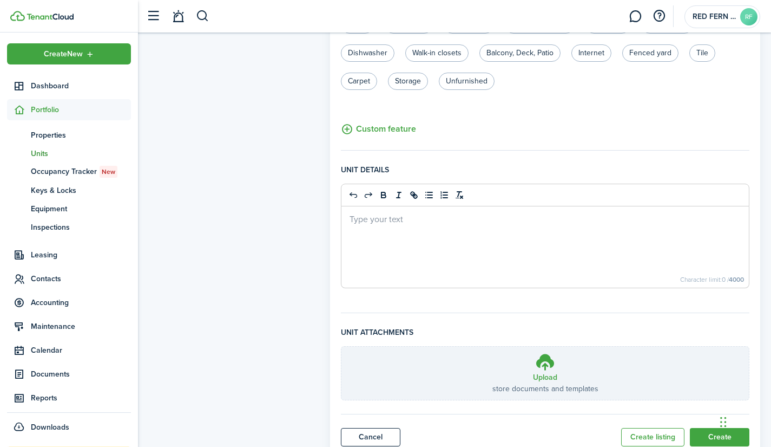
scroll to position [387, 0]
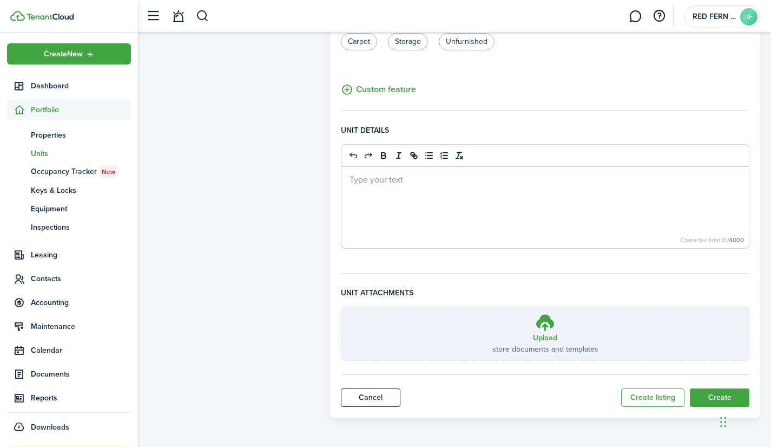
click at [709, 389] on button "Create" at bounding box center [720, 397] width 60 height 18
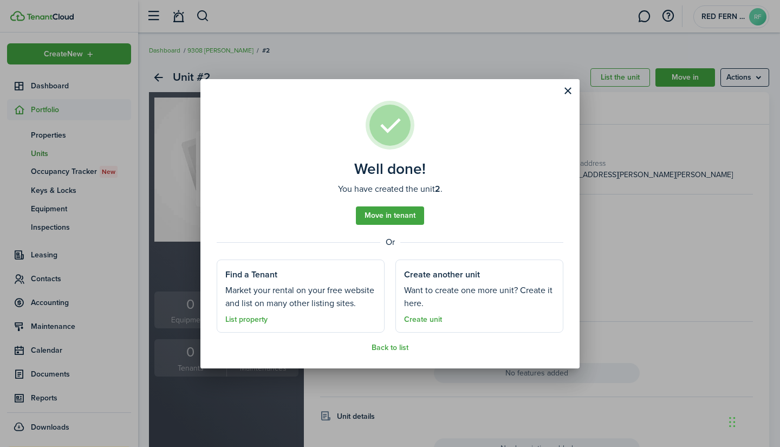
click at [562, 94] on button "Close modal" at bounding box center [567, 91] width 18 height 18
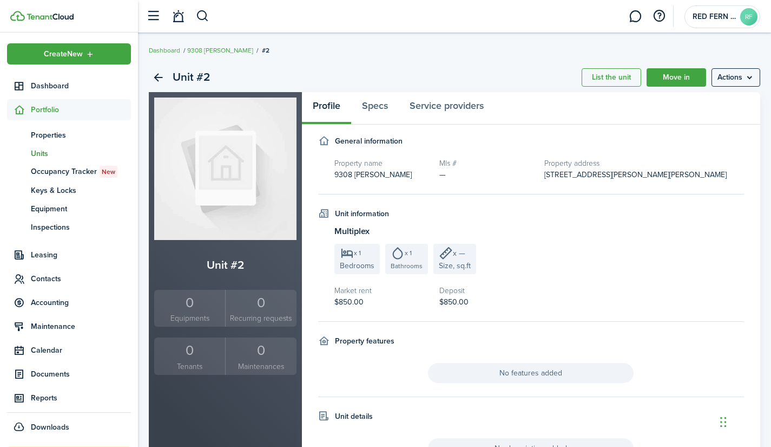
click at [210, 50] on link "9308 [PERSON_NAME]" at bounding box center [220, 50] width 66 height 10
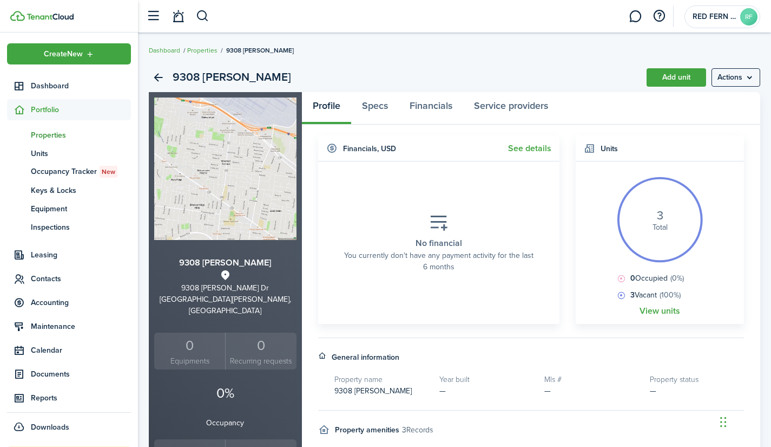
click at [665, 310] on link "View units" at bounding box center [660, 311] width 41 height 10
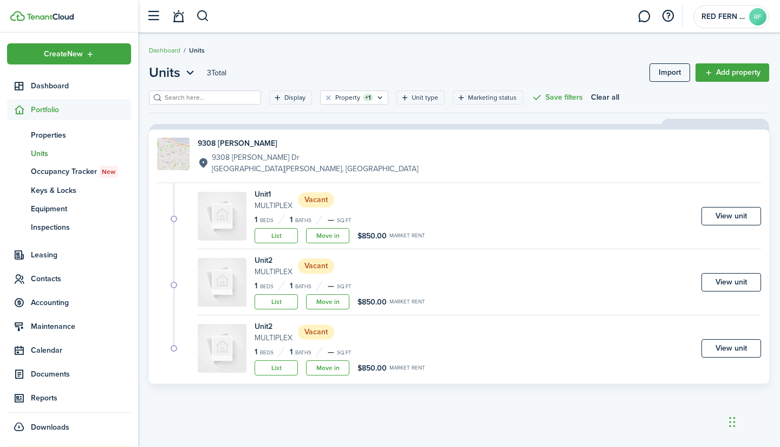
click at [47, 137] on span "Properties" at bounding box center [81, 134] width 100 height 11
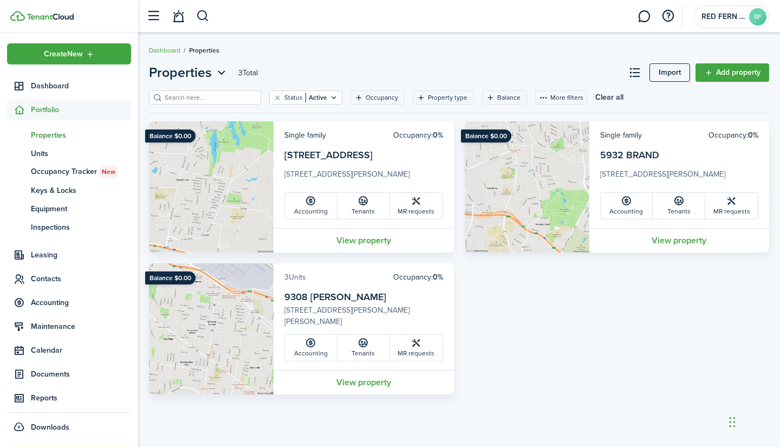
click at [292, 277] on link "3 Units" at bounding box center [295, 276] width 22 height 11
click at [373, 379] on link "View property" at bounding box center [363, 382] width 180 height 24
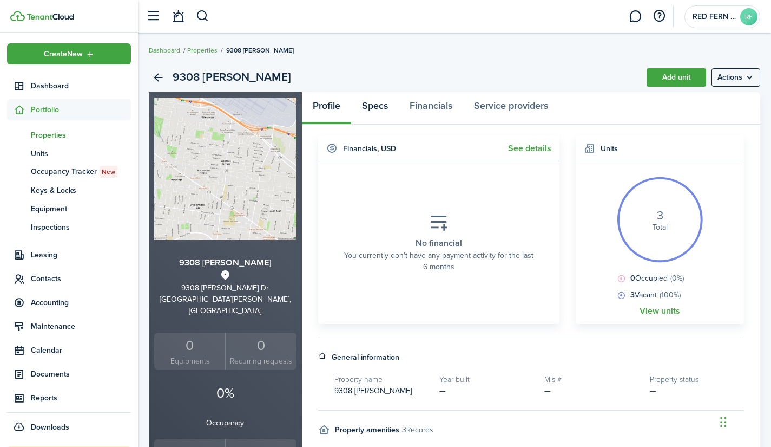
click at [392, 101] on link "Specs" at bounding box center [375, 108] width 48 height 32
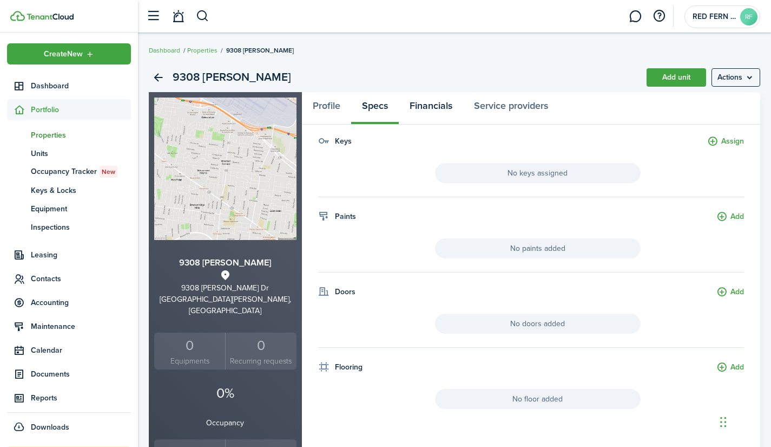
click at [430, 103] on link "Financials" at bounding box center [431, 108] width 64 height 32
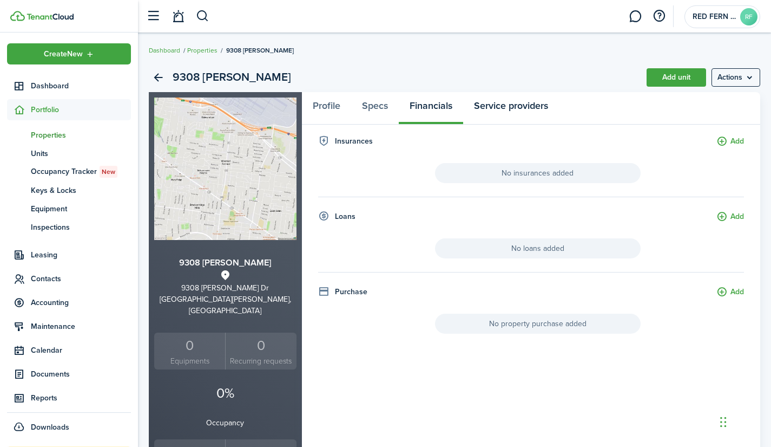
click at [508, 102] on link "Service providers" at bounding box center [511, 108] width 96 height 32
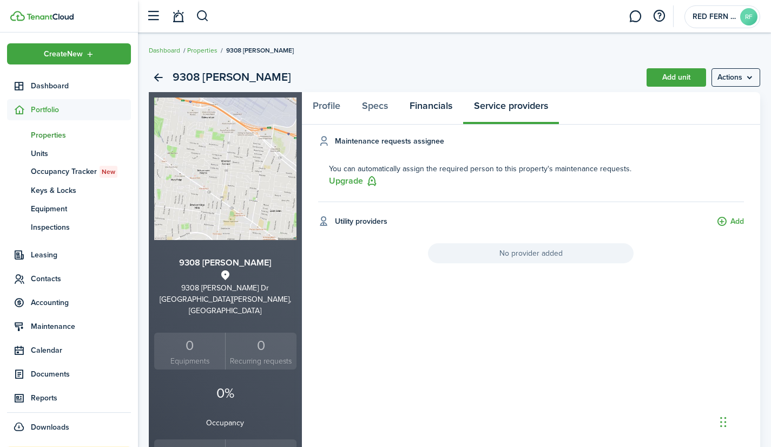
click at [441, 107] on link "Financials" at bounding box center [431, 108] width 64 height 32
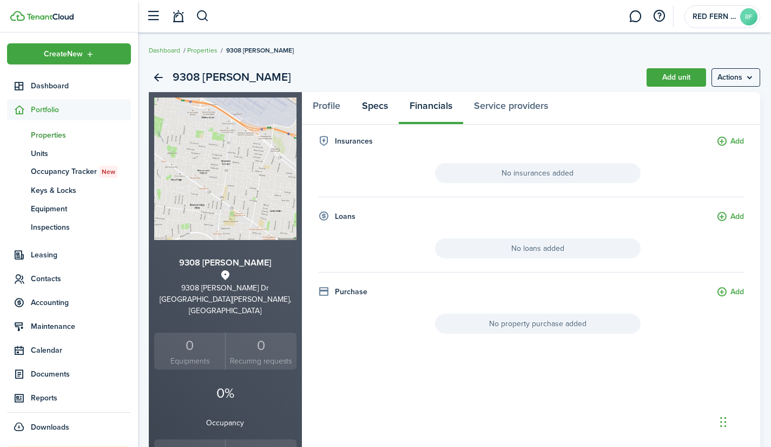
click at [381, 107] on link "Specs" at bounding box center [375, 108] width 48 height 32
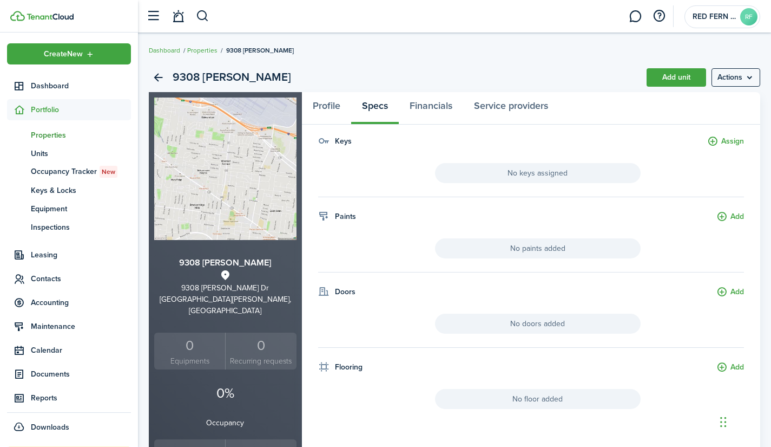
click at [735, 79] on menu-btn "Actions" at bounding box center [736, 77] width 49 height 18
click at [704, 102] on link "Edit property" at bounding box center [713, 101] width 95 height 18
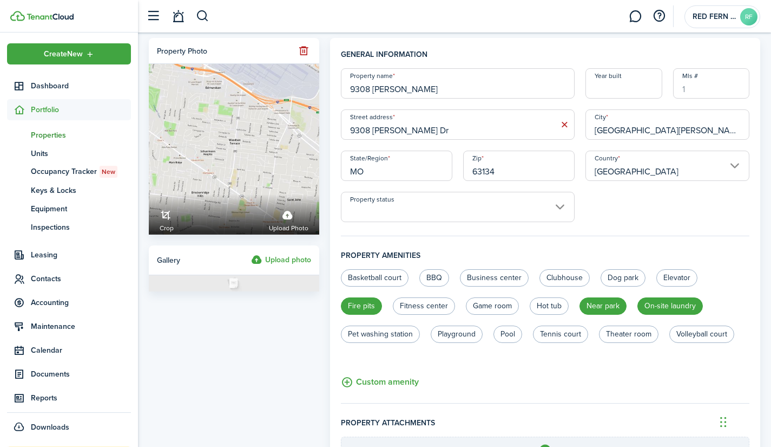
click at [36, 149] on span "Units" at bounding box center [81, 153] width 100 height 11
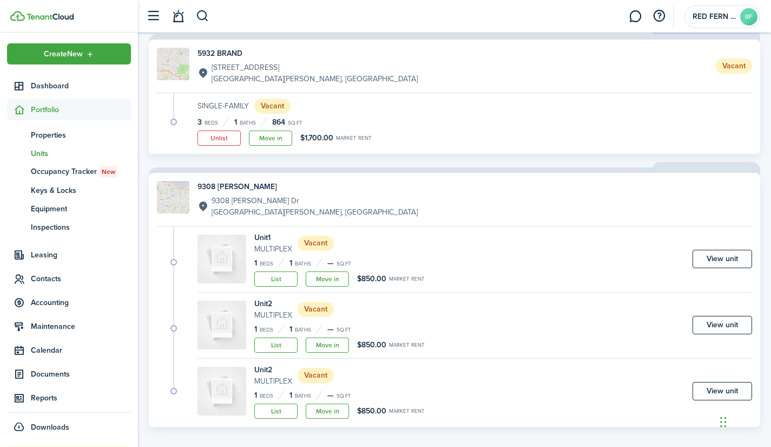
scroll to position [233, 0]
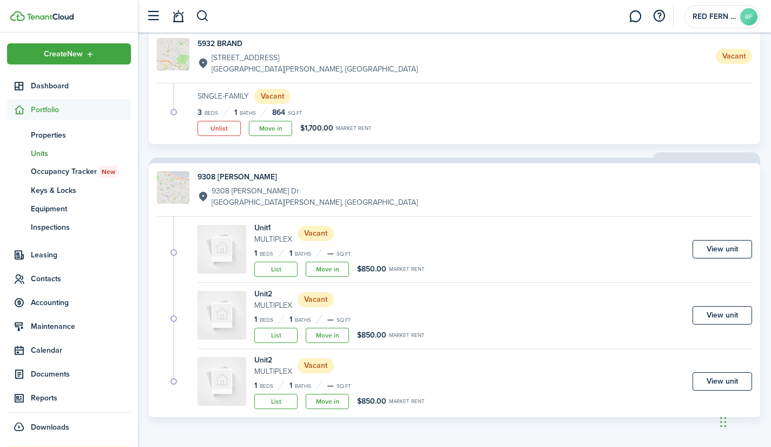
click at [718, 309] on link "View unit" at bounding box center [723, 315] width 60 height 18
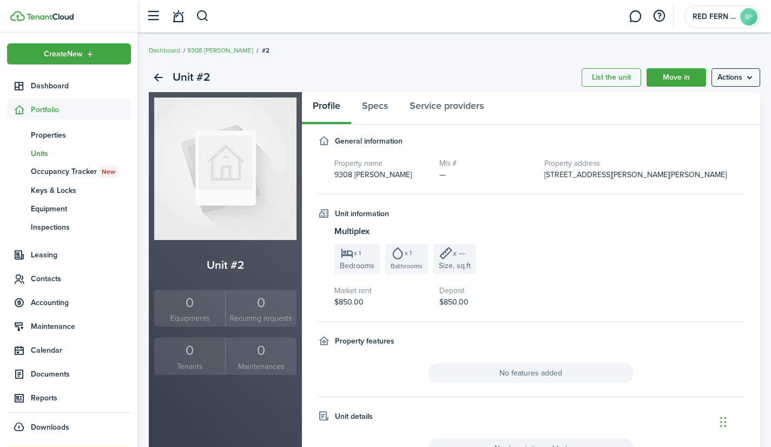
click at [735, 97] on panel-main-header "Profile Specs Service providers" at bounding box center [531, 108] width 459 height 32
click at [746, 82] on menu-btn "Actions" at bounding box center [736, 77] width 49 height 18
click at [727, 132] on button "Delete unit" at bounding box center [713, 139] width 95 height 18
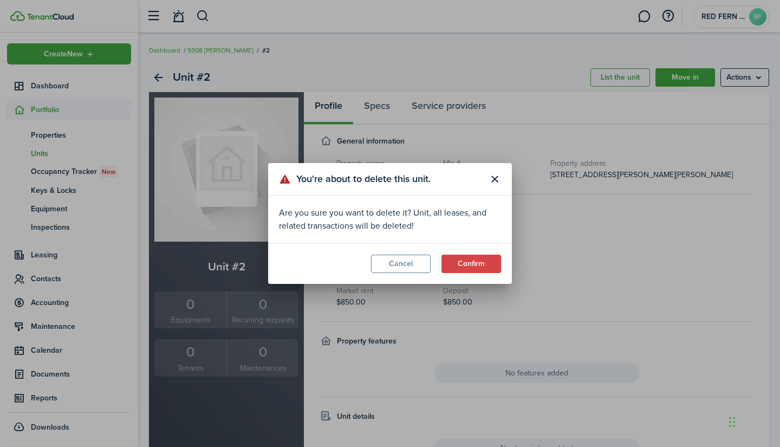
click at [460, 277] on modal-footer "Cancel Confirm" at bounding box center [390, 263] width 244 height 41
click at [466, 269] on button "Confirm" at bounding box center [471, 263] width 60 height 18
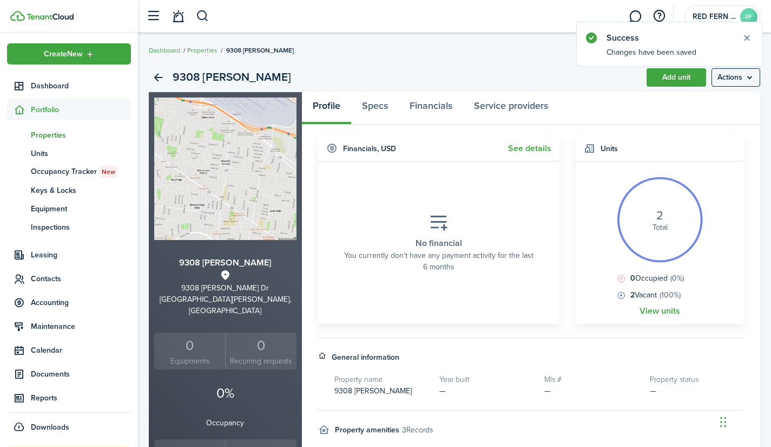
click at [745, 38] on button "Close notify" at bounding box center [747, 37] width 15 height 15
click at [202, 50] on link "Properties" at bounding box center [202, 50] width 30 height 10
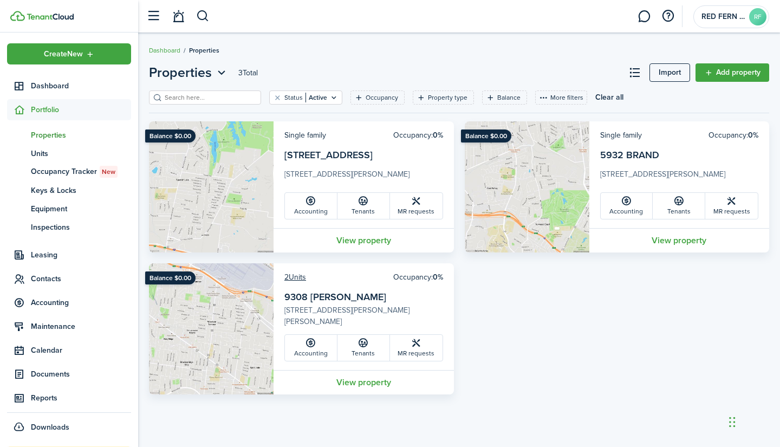
click at [361, 376] on link "View property" at bounding box center [363, 382] width 180 height 24
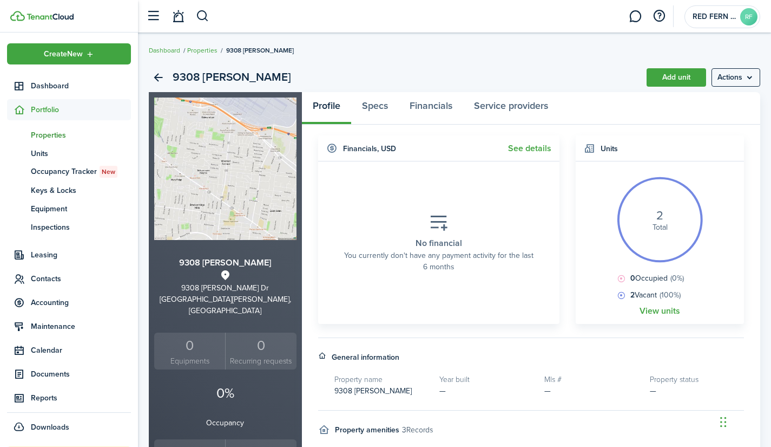
click at [754, 81] on menu-btn "Actions" at bounding box center [736, 77] width 49 height 18
click at [526, 58] on div "9308 [PERSON_NAME] Add unit Actions 9308 [PERSON_NAME] [STREET_ADDRESS][PERSON_…" at bounding box center [454, 388] width 633 height 662
click at [42, 83] on span "Dashboard" at bounding box center [81, 85] width 100 height 11
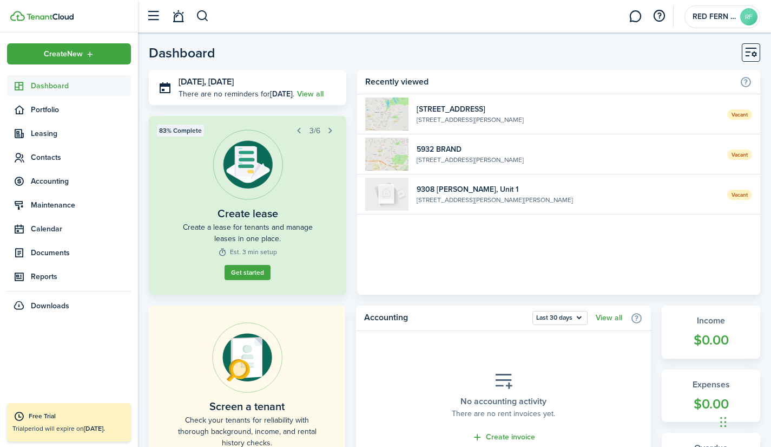
click at [24, 100] on span "Portfolio" at bounding box center [69, 109] width 124 height 21
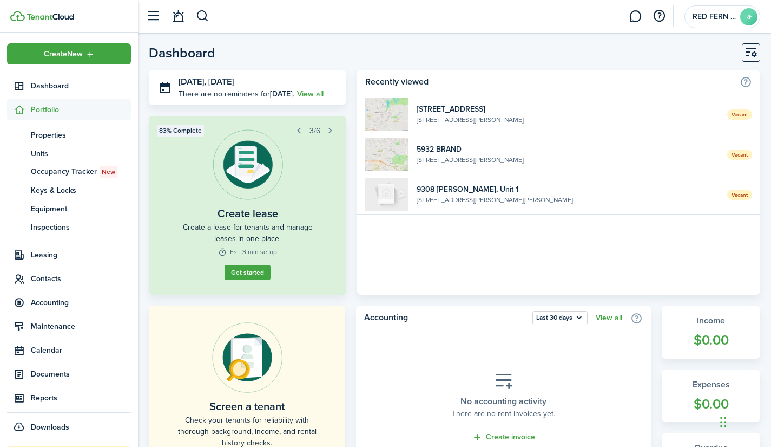
click at [34, 132] on span "Properties" at bounding box center [81, 134] width 100 height 11
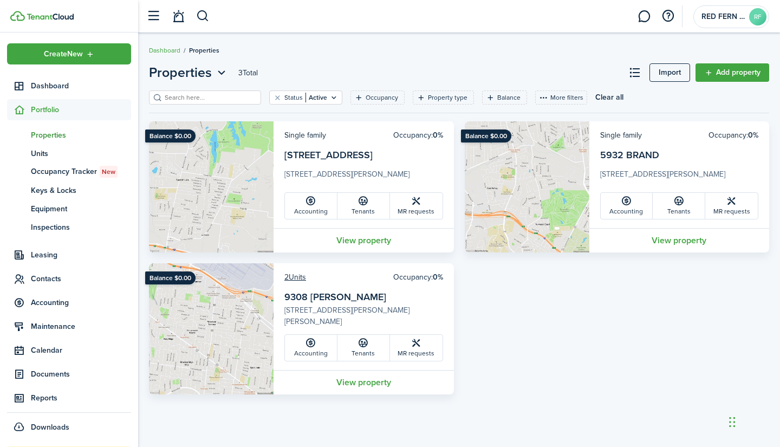
click at [46, 226] on span "Inspections" at bounding box center [81, 226] width 100 height 11
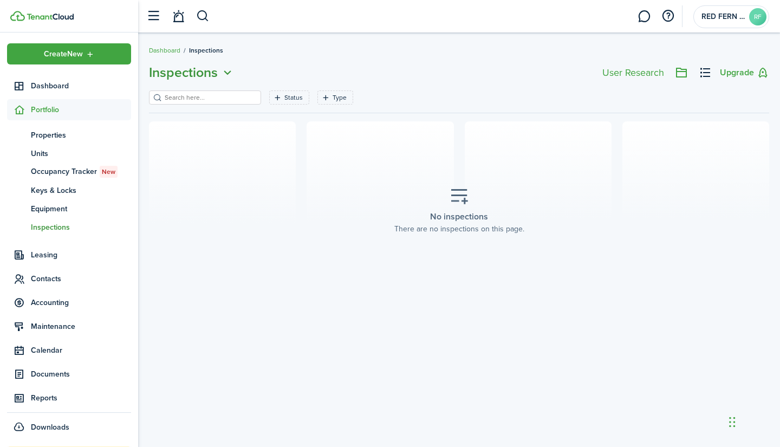
click at [226, 71] on icon "Open menu" at bounding box center [227, 73] width 14 height 14
click at [35, 258] on span "Leasing" at bounding box center [81, 254] width 100 height 11
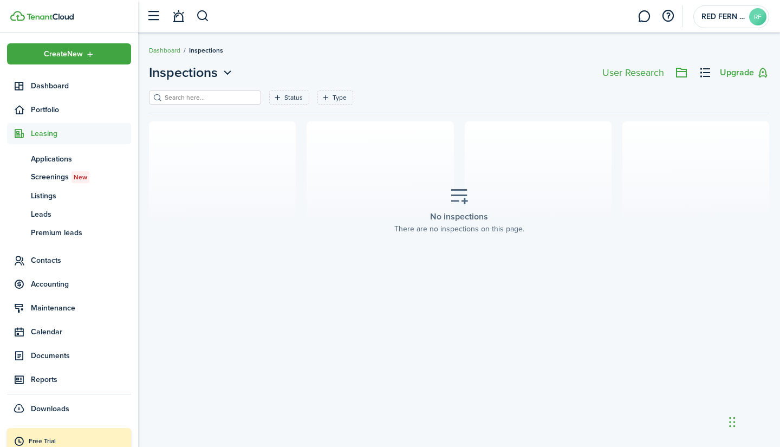
click at [50, 193] on span "Listings" at bounding box center [81, 195] width 100 height 11
